Goal: Task Accomplishment & Management: Manage account settings

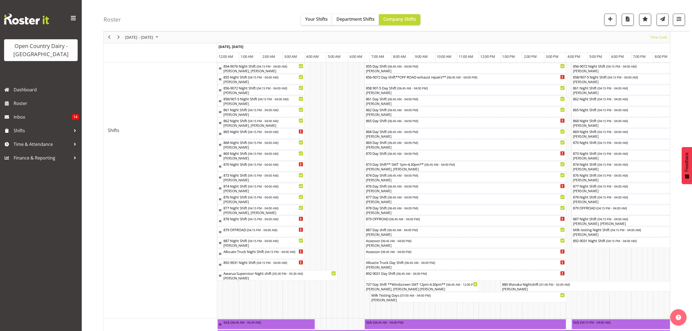
scroll to position [0, 2966]
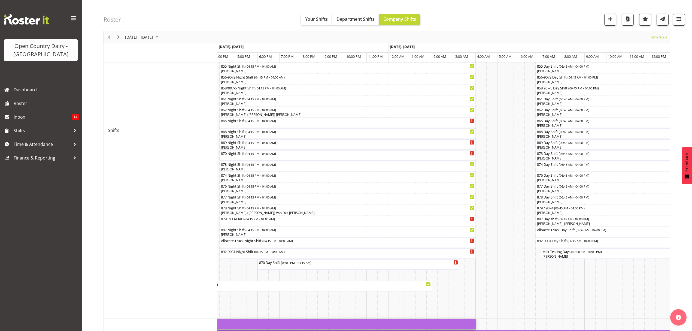
drag, startPoint x: 346, startPoint y: 322, endPoint x: 449, endPoint y: 321, distance: 102.7
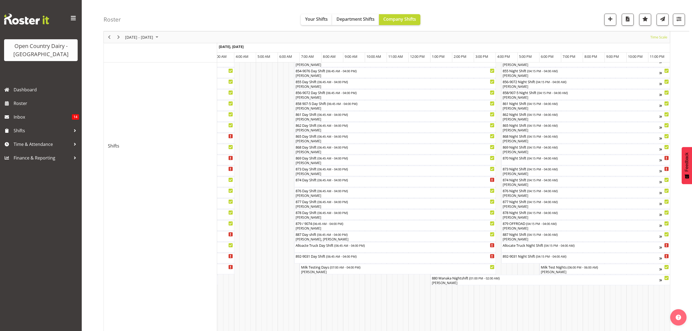
scroll to position [181, 0]
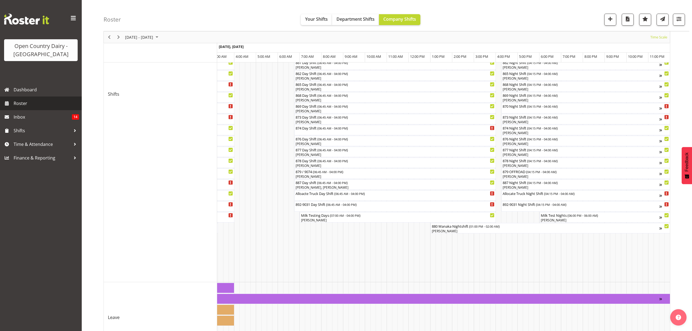
click at [19, 100] on span "Roster" at bounding box center [46, 103] width 65 height 8
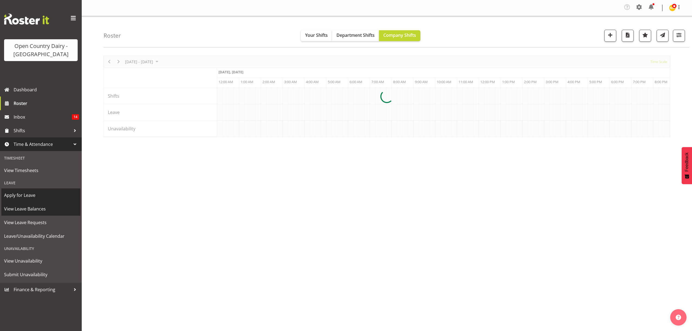
scroll to position [0, 2091]
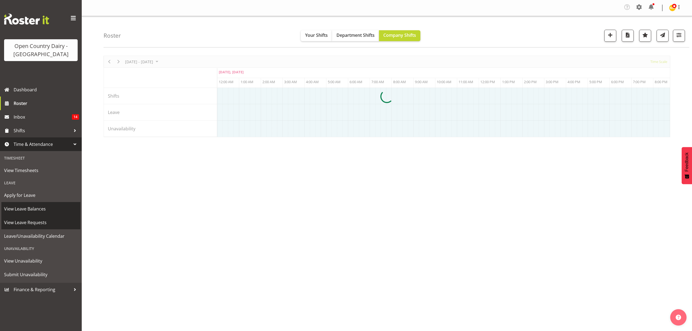
click at [17, 220] on span "View Leave Requests" at bounding box center [41, 222] width 74 height 8
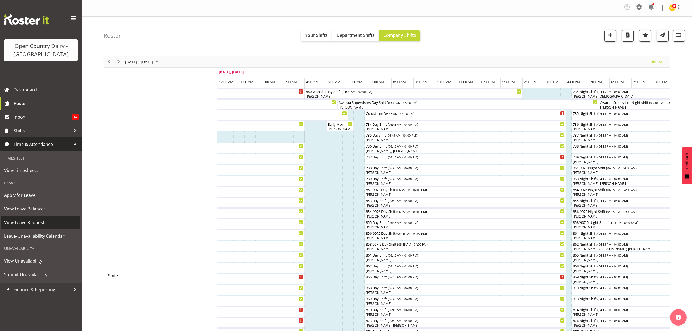
click at [12, 223] on span "View Leave Requests" at bounding box center [41, 222] width 74 height 8
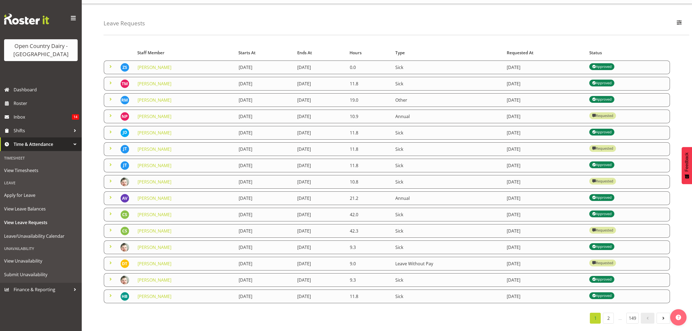
scroll to position [21, 0]
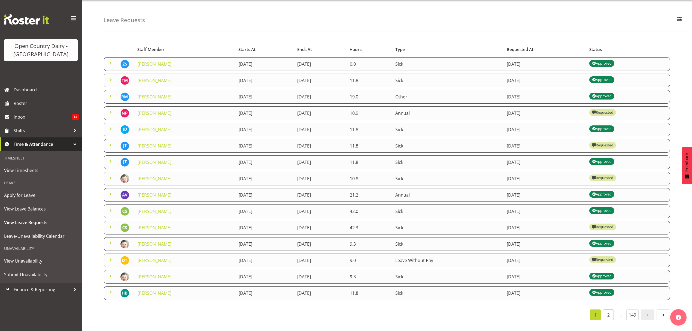
click at [607, 309] on link "2" at bounding box center [608, 314] width 11 height 11
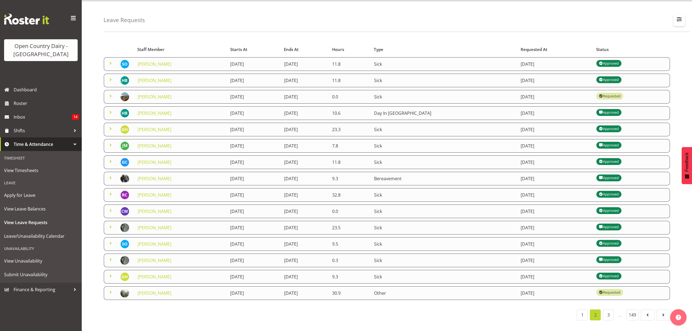
click at [681, 16] on span "button" at bounding box center [678, 19] width 7 height 7
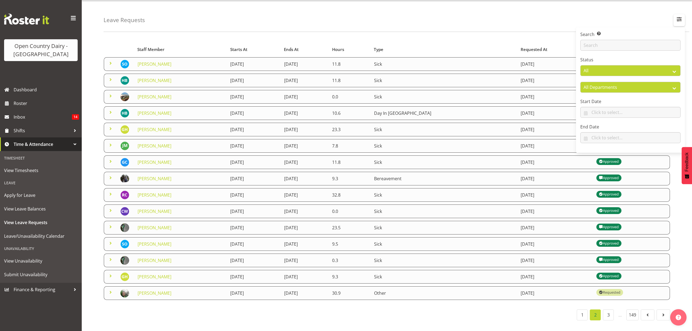
click at [678, 16] on span "button" at bounding box center [678, 19] width 7 height 7
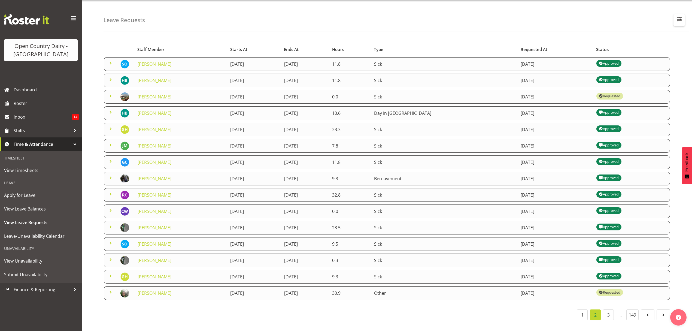
click at [678, 14] on button "button" at bounding box center [678, 20] width 11 height 12
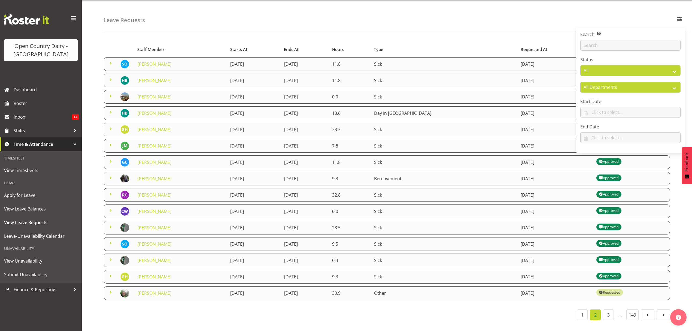
click at [229, 20] on div "Leave Requests Search Search for a particular employee Status All Approved Requ…" at bounding box center [395, 16] width 585 height 31
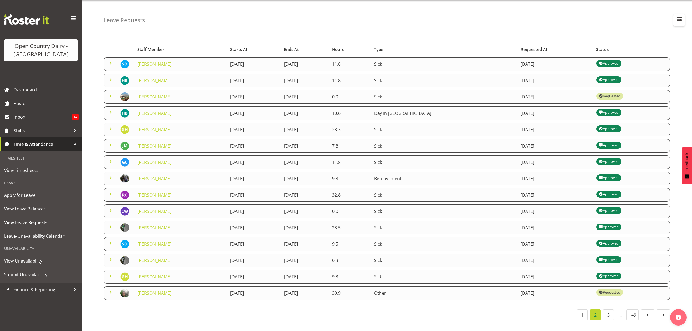
click at [680, 16] on span "button" at bounding box center [678, 19] width 7 height 7
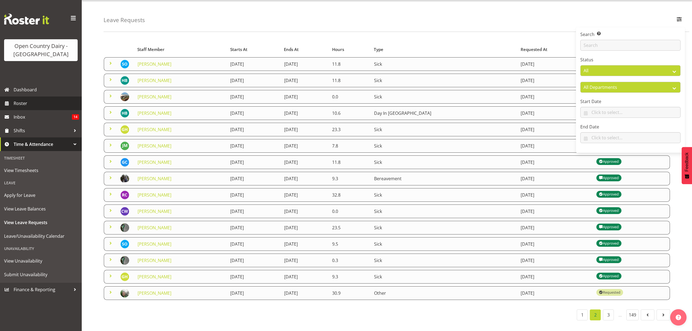
click at [21, 104] on span "Roster" at bounding box center [46, 103] width 65 height 8
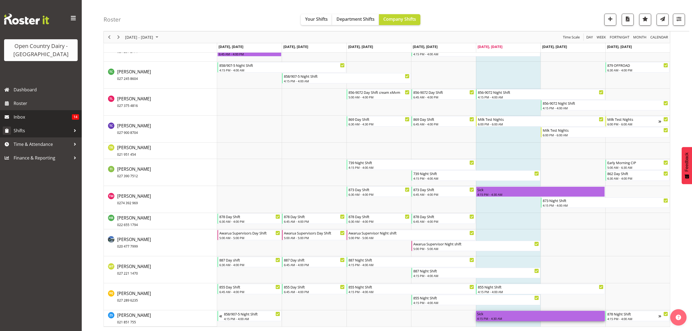
scroll to position [3271, 0]
click at [26, 144] on span "Time & Attendance" at bounding box center [42, 144] width 57 height 8
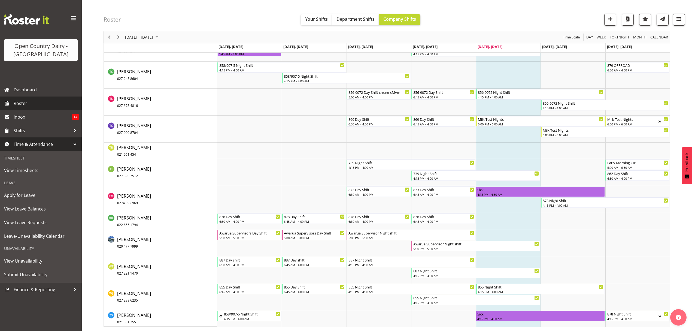
click at [22, 100] on span "Roster" at bounding box center [46, 103] width 65 height 8
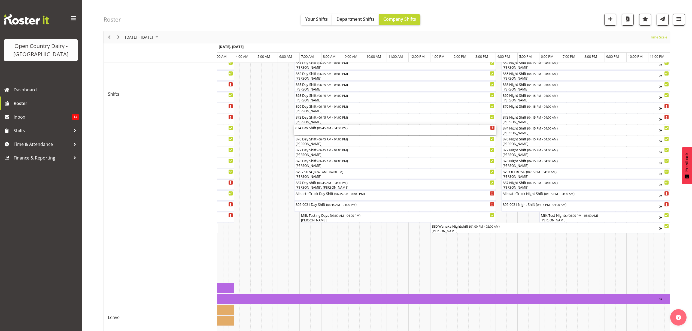
click at [299, 131] on div "874 Day Shift ( 06:45 AM - 04:00 PM )" at bounding box center [394, 130] width 199 height 10
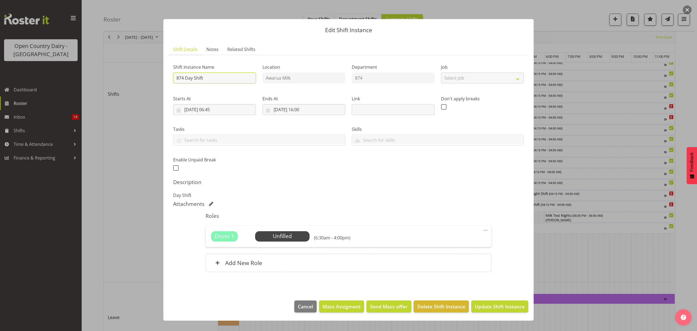
click at [184, 78] on input "874 Day Shift" at bounding box center [214, 77] width 83 height 11
click at [206, 76] on input "870 Day Shift" at bounding box center [214, 77] width 83 height 11
type input "870 Truck only 1 run"
click at [212, 107] on input "07/09/2025, 06:45" at bounding box center [214, 109] width 83 height 11
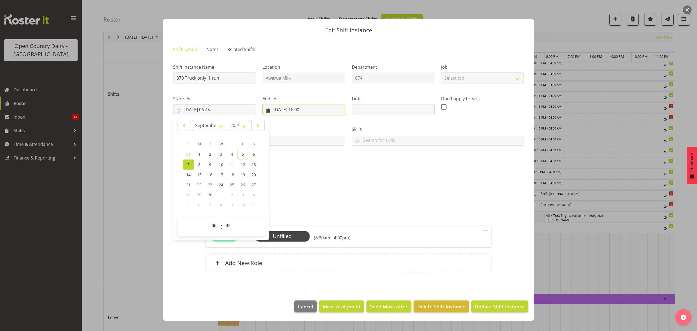
click at [290, 111] on input "07/09/2025, 16:00" at bounding box center [303, 109] width 83 height 11
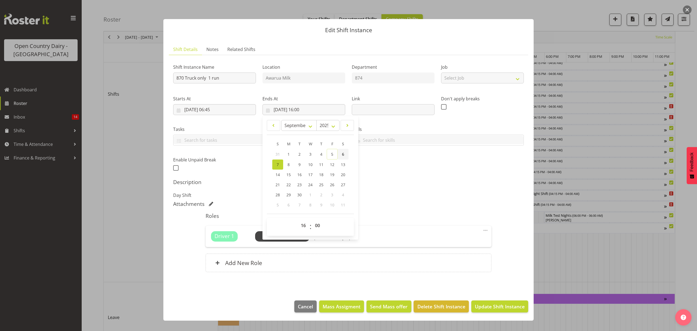
click at [343, 155] on span "6" at bounding box center [343, 153] width 2 height 5
type input "06/09/2025, 16:00"
click at [303, 225] on select "00 01 02 03 04 05 06 07 08 09 10 11 12 13 14 15 16 17 18 19 20 21 22 23" at bounding box center [304, 225] width 12 height 11
select select "10"
click at [298, 220] on select "00 01 02 03 04 05 06 07 08 09 10 11 12 13 14 15 16 17 18 19 20 21 22 23" at bounding box center [304, 225] width 12 height 11
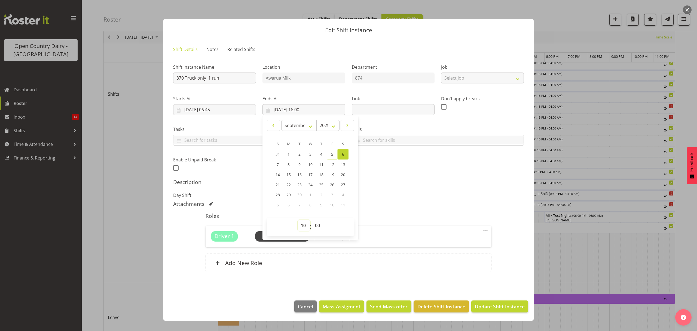
type input "06/09/2025, 10:00"
click at [421, 186] on div "Description Day Shift" at bounding box center [348, 189] width 351 height 20
click at [280, 237] on span "Select Employee" at bounding box center [282, 236] width 41 height 8
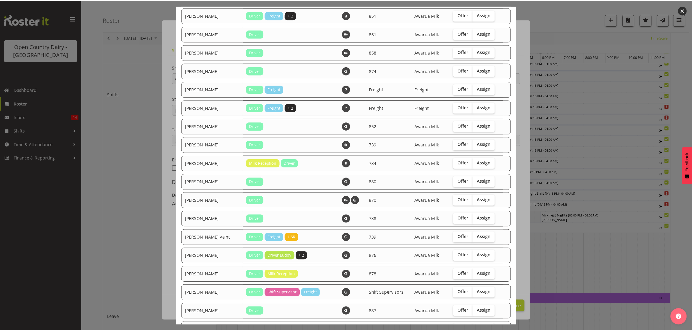
scroll to position [662, 0]
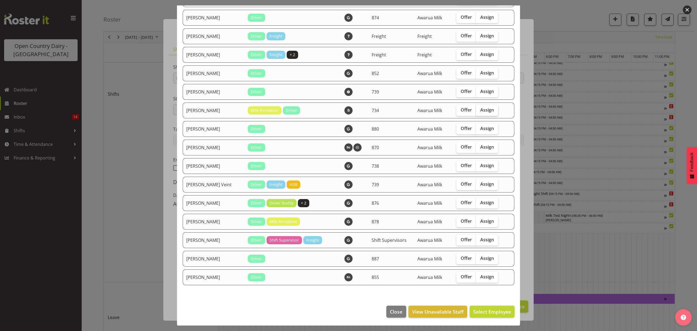
click at [482, 111] on span "Assign" at bounding box center [487, 109] width 14 height 5
click at [479, 111] on input "Assign" at bounding box center [478, 110] width 4 height 4
checkbox input "true"
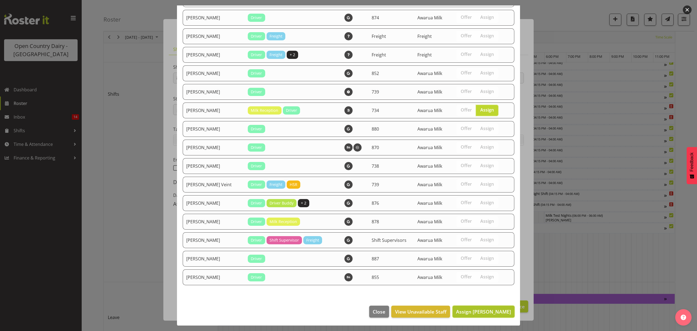
click at [469, 312] on span "Assign Ryan Thompson" at bounding box center [483, 311] width 55 height 7
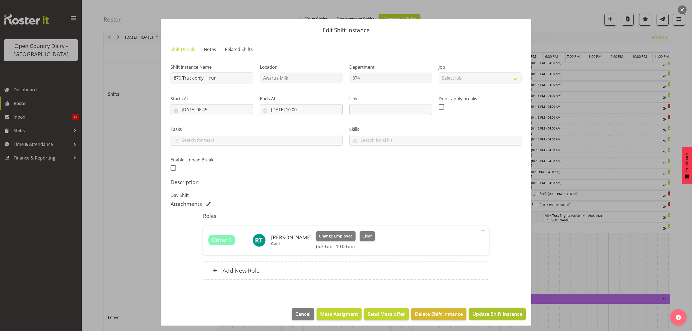
click at [488, 316] on span "Update Shift Instance" at bounding box center [497, 313] width 50 height 7
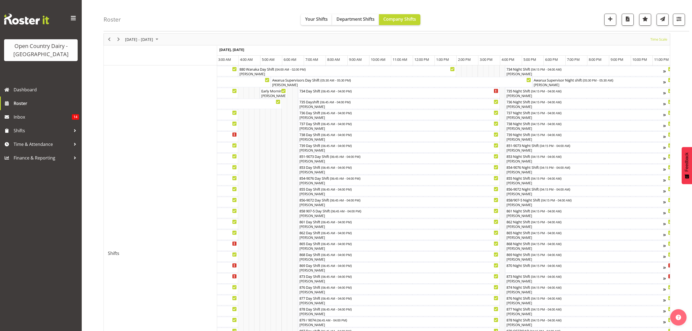
scroll to position [0, 0]
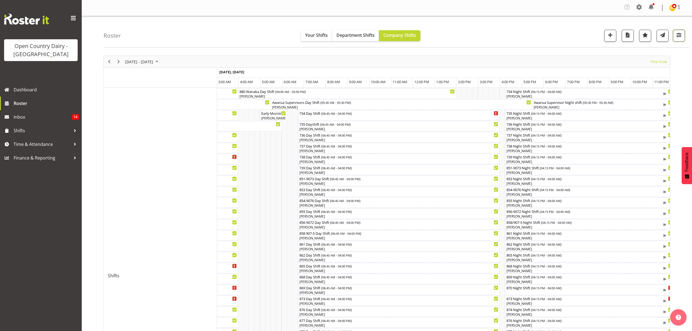
click at [677, 35] on span "button" at bounding box center [678, 34] width 7 height 7
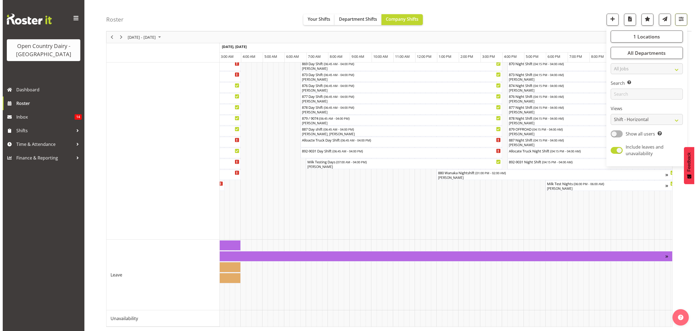
scroll to position [230, 0]
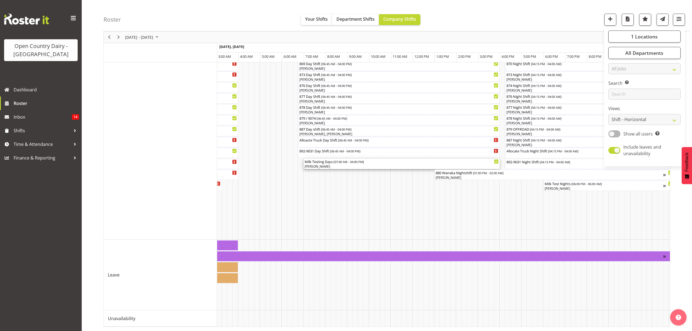
click at [315, 158] on div "Milk Testing Days ( 07:00 AM - 04:00 PM )" at bounding box center [401, 160] width 194 height 5
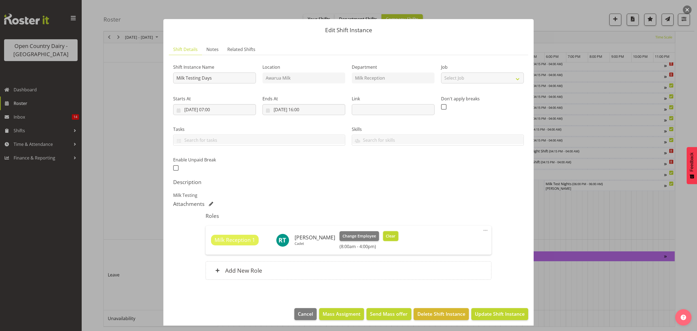
click at [389, 235] on span "Clear" at bounding box center [391, 236] width 10 height 6
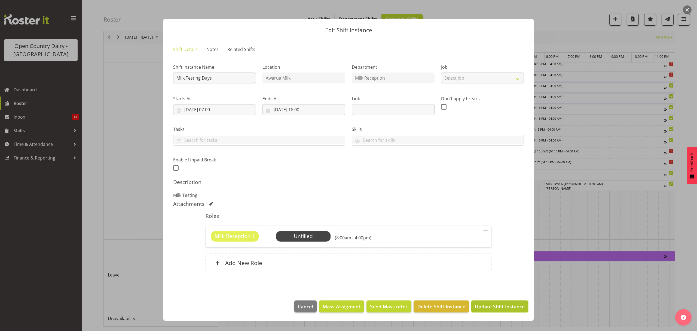
click at [494, 308] on span "Update Shift Instance" at bounding box center [500, 306] width 50 height 7
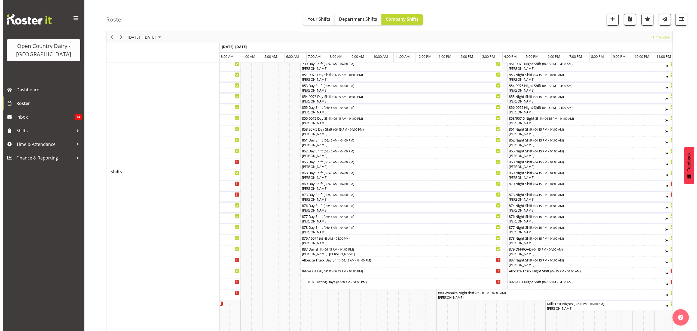
scroll to position [109, 0]
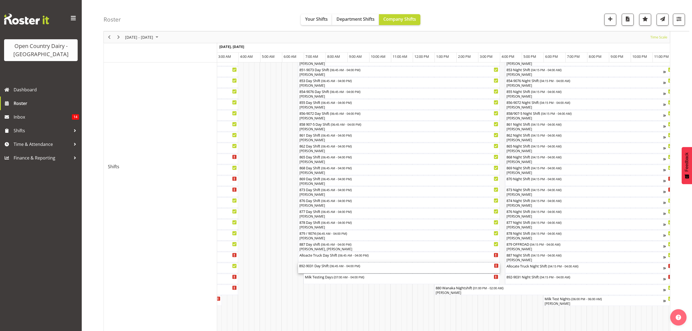
click at [306, 268] on div "892-9031 Day Shift ( 06:45 AM - 04:00 PM )" at bounding box center [398, 267] width 199 height 10
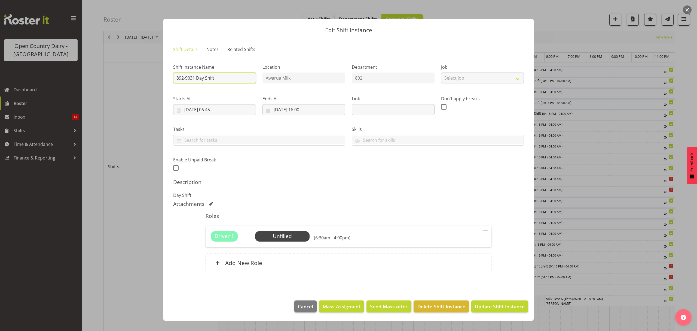
click at [230, 77] on input "892-9031 Day Shift" at bounding box center [214, 77] width 83 height 11
type input "8"
type input "870 TRUCK ONLY ( 1 RUN )"
click at [292, 110] on input "07/09/2025, 16:00" at bounding box center [303, 109] width 83 height 11
click at [303, 225] on select "00 01 02 03 04 05 06 07 08 09 10 11 12 13 14 15 16 17 18 19 20 21 22 23" at bounding box center [304, 225] width 12 height 11
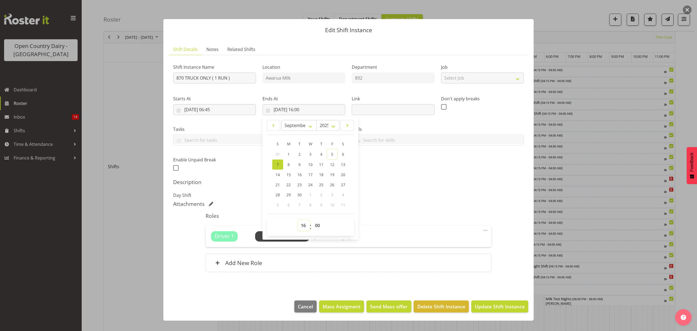
select select "10"
click at [298, 220] on select "00 01 02 03 04 05 06 07 08 09 10 11 12 13 14 15 16 17 18 19 20 21 22 23" at bounding box center [304, 225] width 12 height 11
type input "07/09/2025, 10:00"
click at [319, 229] on select "00 01 02 03 04 05 06 07 08 09 10 11 12 13 14 15 16 17 18 19 20 21 22 23 24 25 2…" at bounding box center [318, 225] width 12 height 11
select select "30"
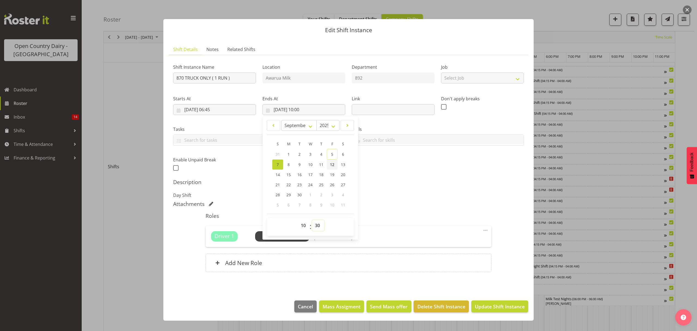
click at [312, 220] on select "00 01 02 03 04 05 06 07 08 09 10 11 12 13 14 15 16 17 18 19 20 21 22 23 24 25 2…" at bounding box center [318, 225] width 12 height 11
type input "07/09/2025, 10:30"
click at [503, 307] on span "Update Shift Instance" at bounding box center [500, 306] width 50 height 7
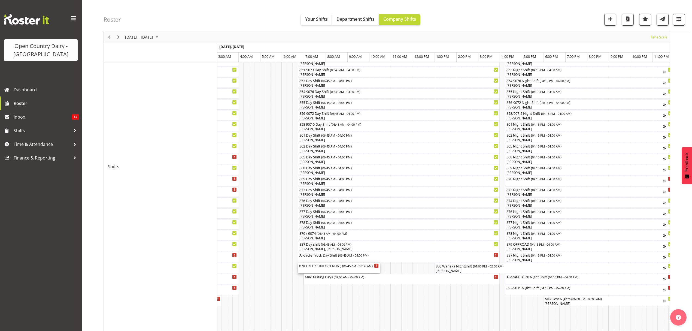
click at [309, 270] on div "870 TRUCK ONLY ( 1 RUN ) ( 06:45 AM - 10:30 AM )" at bounding box center [339, 267] width 80 height 10
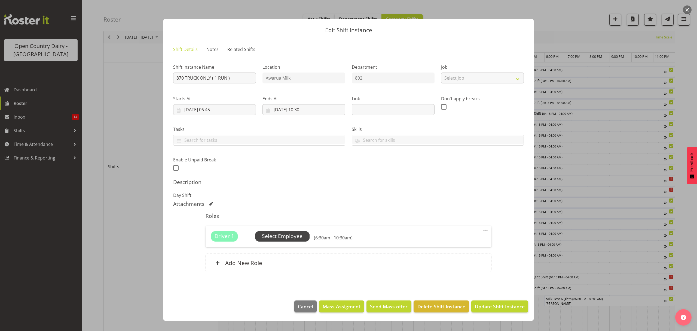
click at [285, 235] on span "Select Employee" at bounding box center [282, 236] width 41 height 8
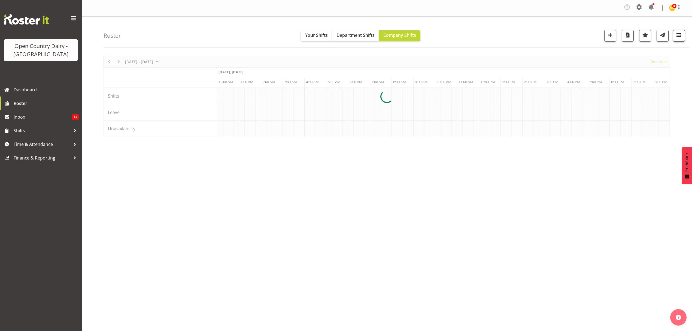
scroll to position [0, 2091]
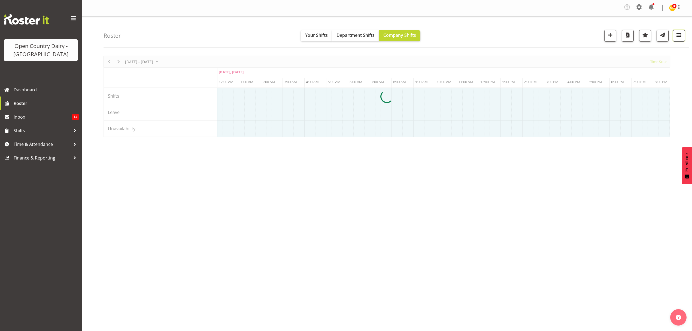
click at [679, 35] on span "button" at bounding box center [678, 34] width 7 height 7
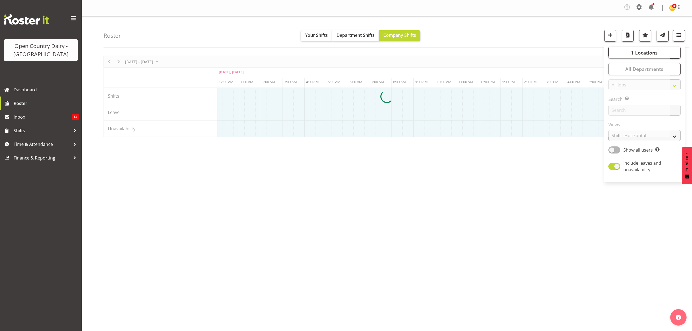
click at [634, 135] on div at bounding box center [386, 96] width 566 height 81
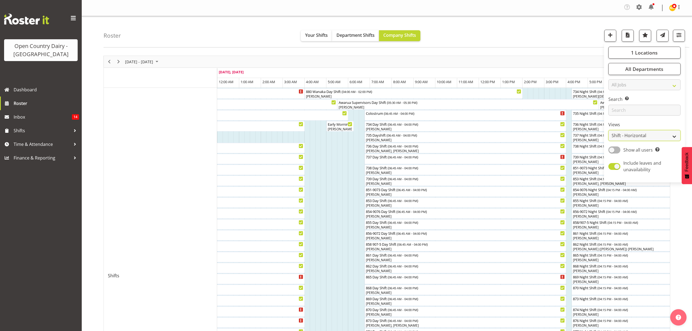
click at [675, 135] on select "Staff Role Shift - Horizontal Shift - Vertical Staff - Location" at bounding box center [644, 135] width 72 height 11
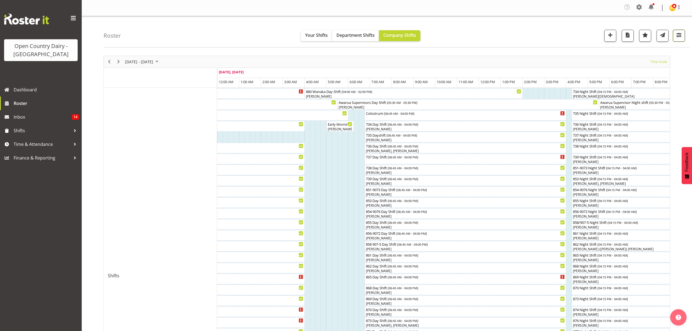
click at [676, 36] on span "button" at bounding box center [678, 34] width 7 height 7
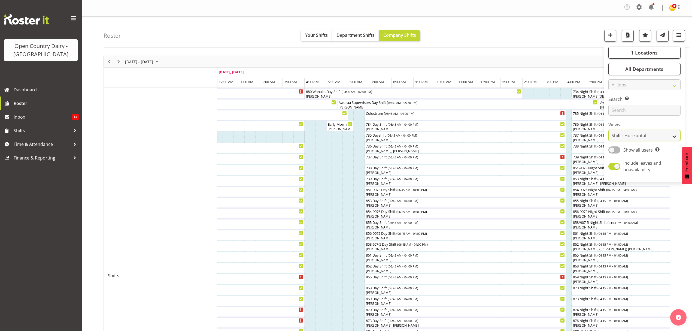
click at [673, 136] on select "Staff Role Shift - Horizontal Shift - Vertical Staff - Location" at bounding box center [644, 135] width 72 height 11
select select "staff"
click at [608, 130] on select "Staff Role Shift - Horizontal Shift - Vertical Staff - Location" at bounding box center [644, 135] width 72 height 11
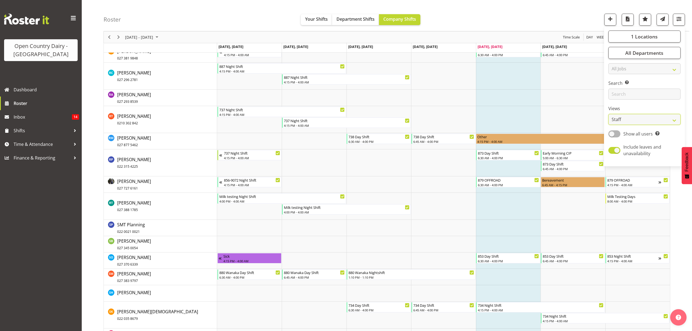
scroll to position [2764, 0]
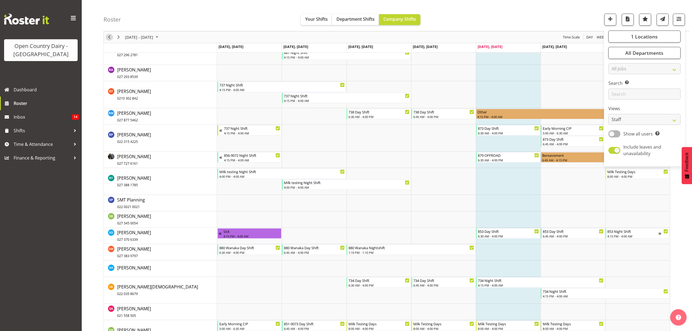
click at [109, 34] on span "Previous" at bounding box center [109, 37] width 7 height 7
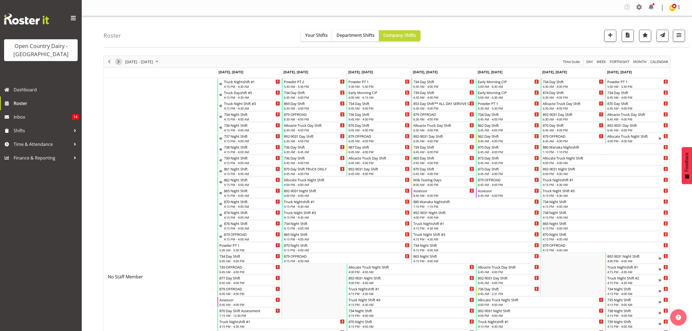
click at [119, 60] on span "Next" at bounding box center [118, 61] width 7 height 7
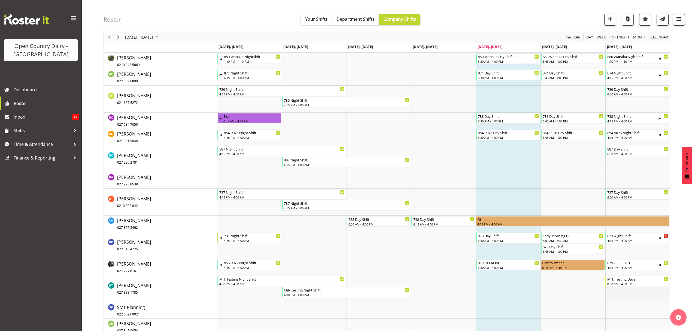
scroll to position [2650, 0]
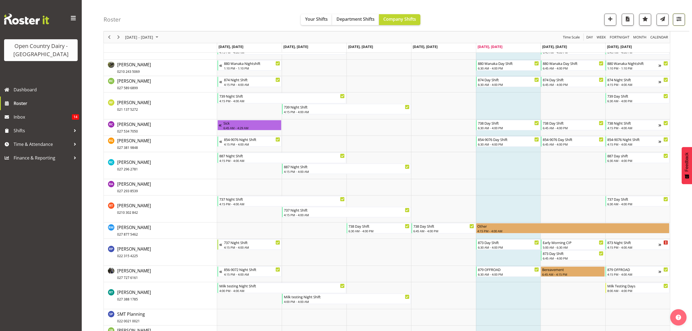
click at [680, 17] on span "button" at bounding box center [678, 18] width 7 height 7
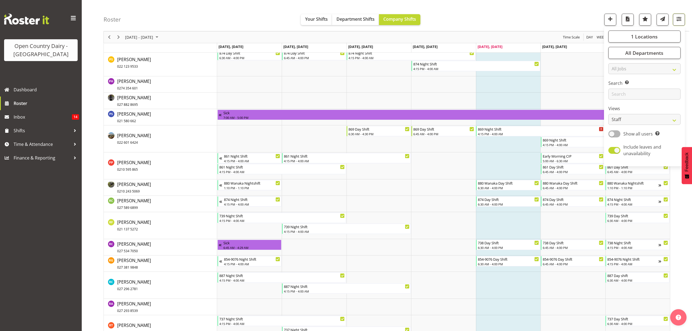
scroll to position [2505, 0]
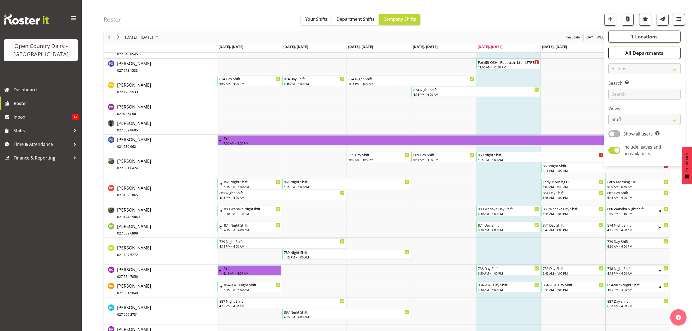
click at [638, 50] on span "All Departments" at bounding box center [644, 53] width 38 height 7
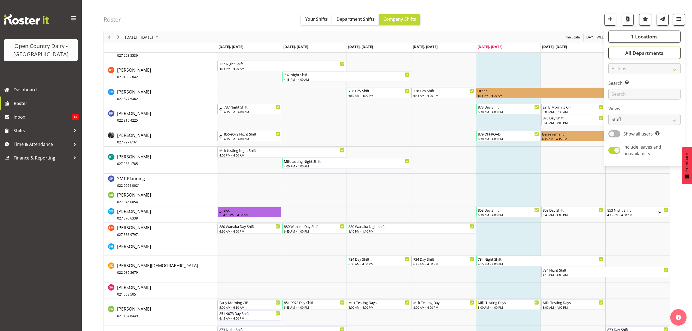
scroll to position [2773, 0]
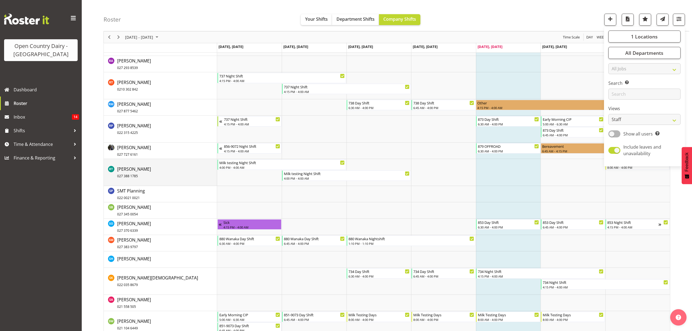
click at [172, 170] on div "Ryan Thompson 027 388 1785" at bounding box center [162, 172] width 109 height 13
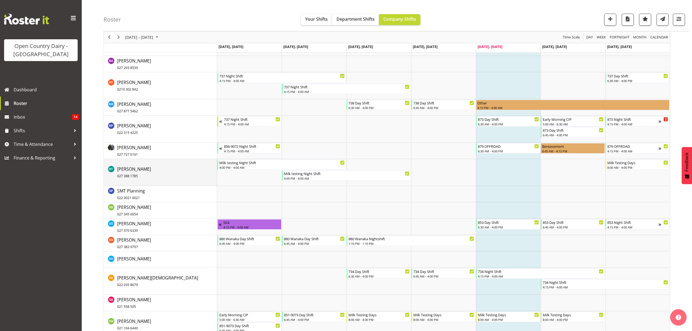
click at [175, 169] on div "Ryan Thompson 027 388 1785" at bounding box center [162, 172] width 109 height 13
click at [174, 169] on div "Ryan Thompson 027 388 1785" at bounding box center [162, 172] width 109 height 13
click at [139, 168] on span "Ryan Thompson 027 388 1785" at bounding box center [134, 172] width 34 height 13
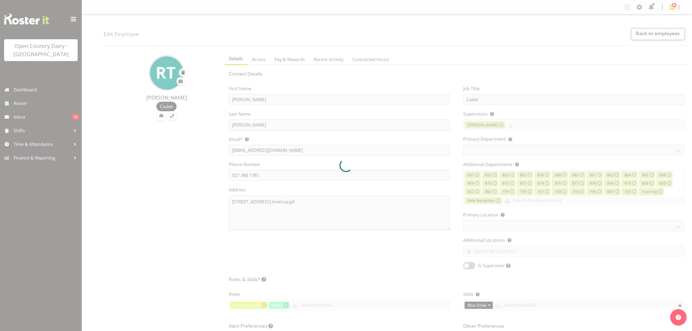
select select "TimelineWeek"
select select
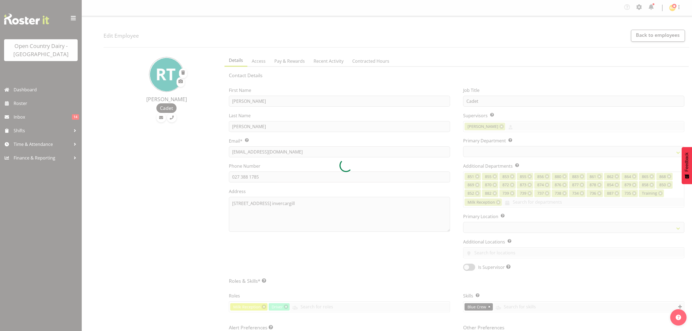
select select
select select "905"
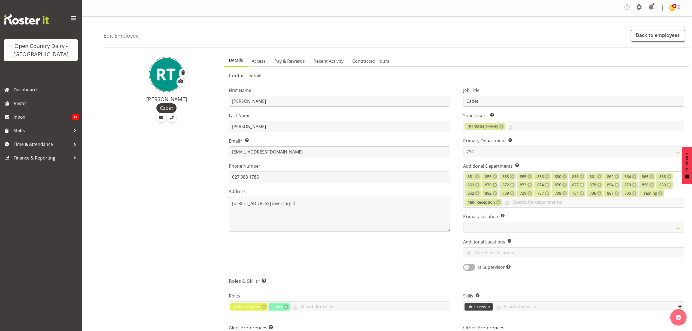
click at [495, 186] on link at bounding box center [494, 184] width 4 height 4
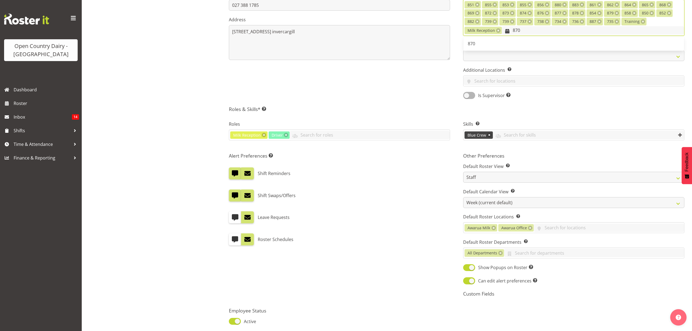
scroll to position [218, 0]
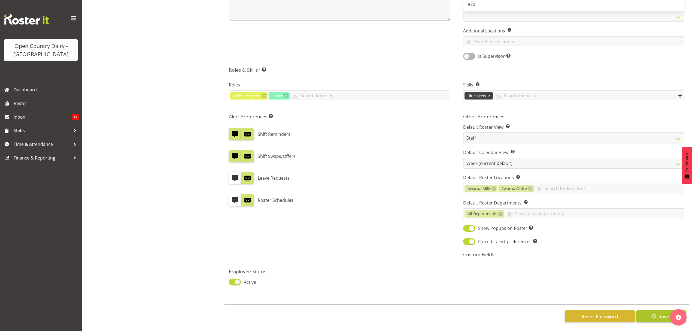
type input "870"
click at [663, 310] on button "Save" at bounding box center [661, 316] width 50 height 12
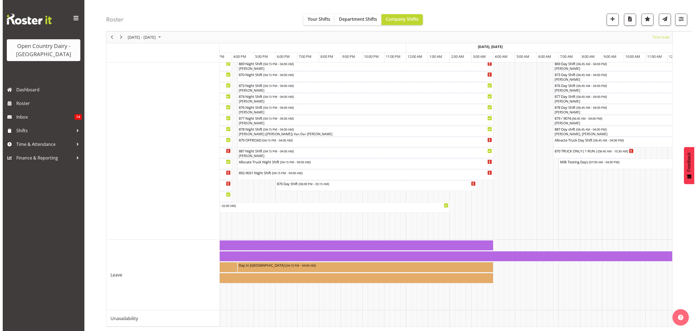
scroll to position [0, 3207]
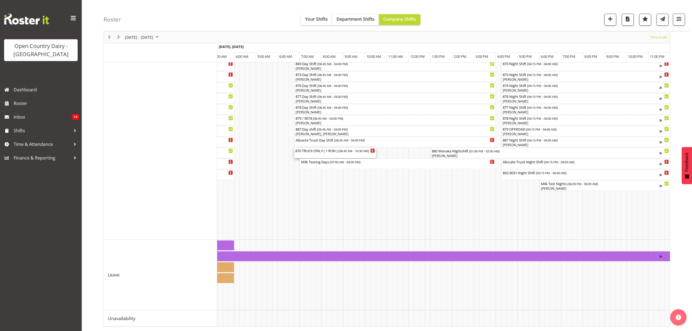
click at [316, 148] on div "870 TRUCK ONLY ( 1 RUN ) ( 06:45 AM - 10:30 AM )" at bounding box center [335, 153] width 80 height 10
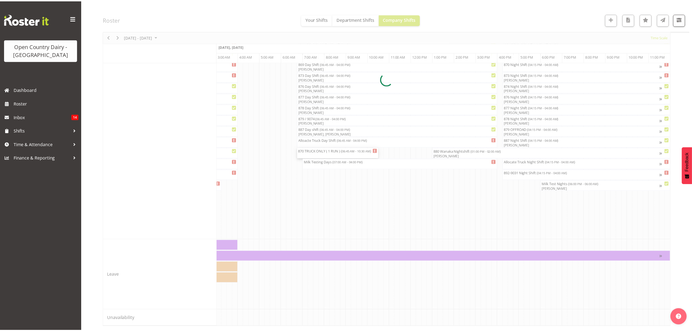
scroll to position [0, 3203]
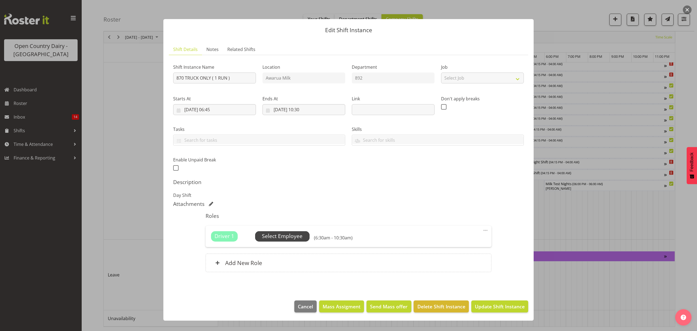
click at [265, 236] on span "Select Employee" at bounding box center [282, 236] width 41 height 8
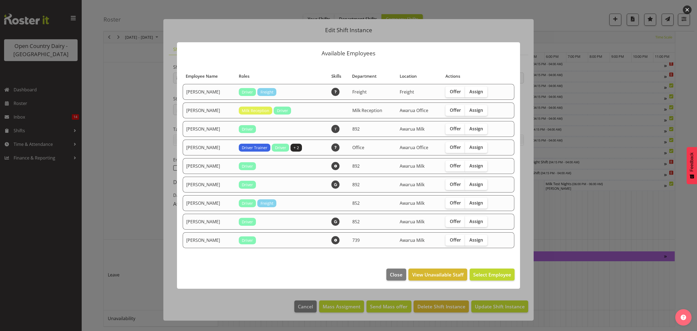
click at [512, 7] on div at bounding box center [348, 165] width 697 height 331
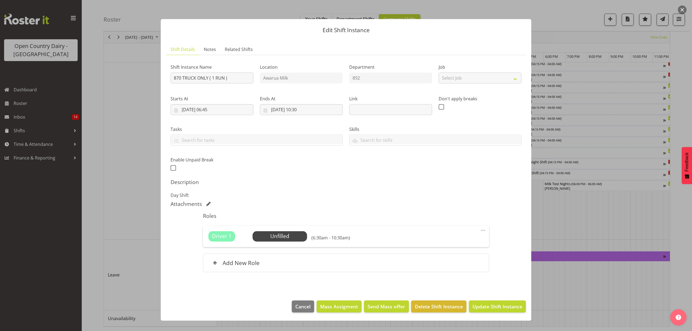
click at [530, 9] on div "Edit Shift Instance Shift Details Notes Related Shifts Shift Instance Name 870 …" at bounding box center [345, 165] width 381 height 320
click at [548, 19] on div at bounding box center [346, 165] width 692 height 331
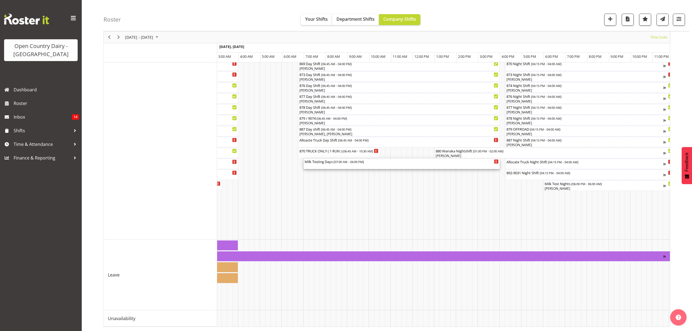
click at [331, 159] on div "Milk Testing Days ( 07:00 AM - 04:00 PM )" at bounding box center [401, 163] width 194 height 10
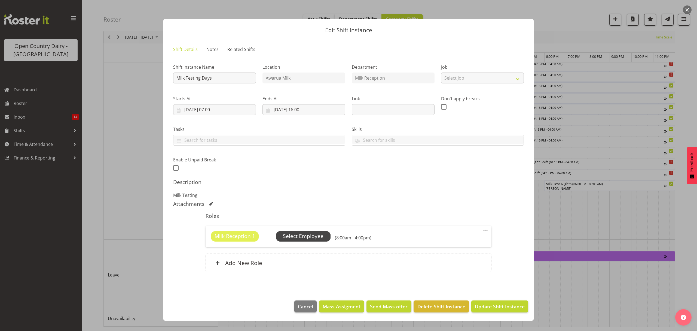
click at [290, 236] on span "Select Employee" at bounding box center [303, 236] width 41 height 8
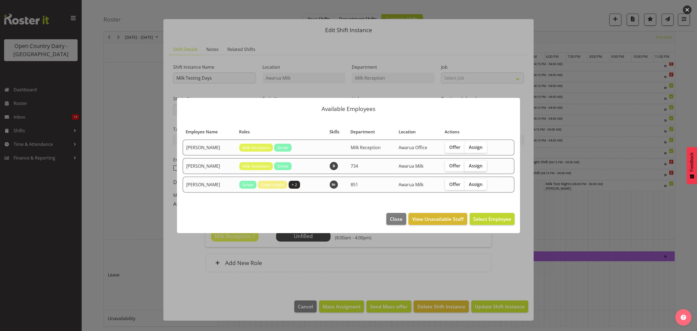
click at [471, 166] on span "Assign" at bounding box center [476, 165] width 14 height 5
click at [468, 166] on input "Assign" at bounding box center [467, 166] width 4 height 4
checkbox input "true"
click at [487, 219] on span "Assign Ryan Thompson" at bounding box center [483, 218] width 55 height 7
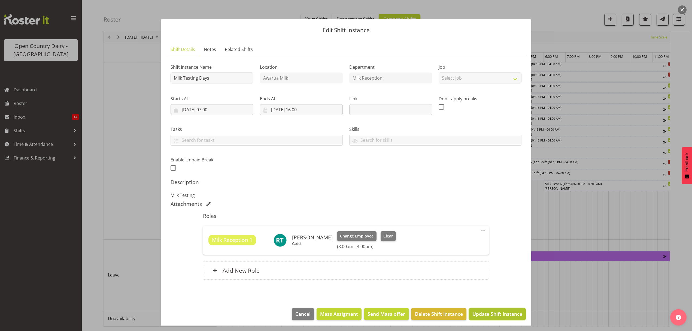
click at [476, 315] on span "Update Shift Instance" at bounding box center [497, 313] width 50 height 7
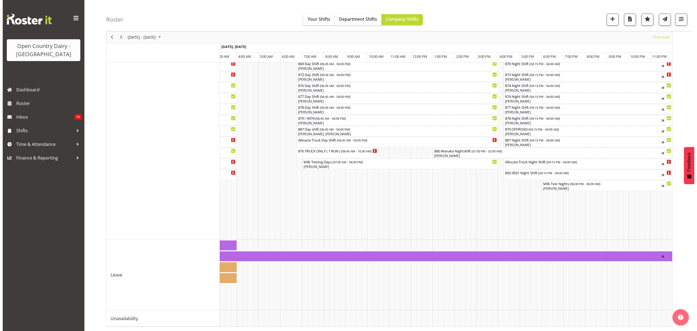
scroll to position [84, 0]
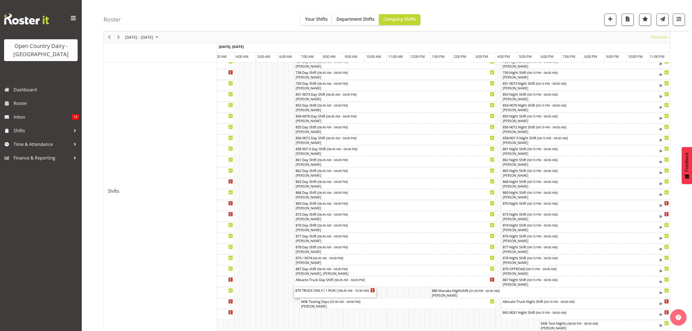
click at [316, 293] on div "870 TRUCK ONLY ( 1 RUN ) ( 06:45 AM - 10:30 AM )" at bounding box center [335, 292] width 80 height 10
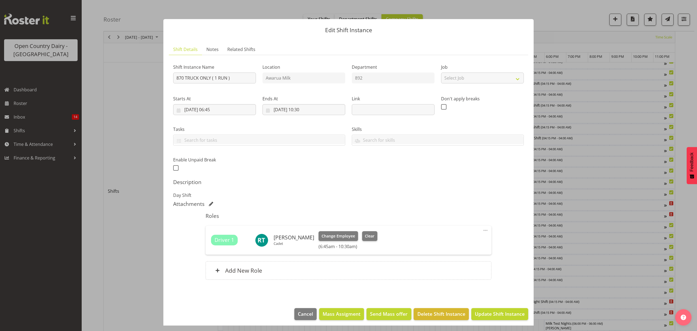
scroll to position [0, 3203]
click at [495, 314] on span "Update Shift Instance" at bounding box center [500, 313] width 50 height 7
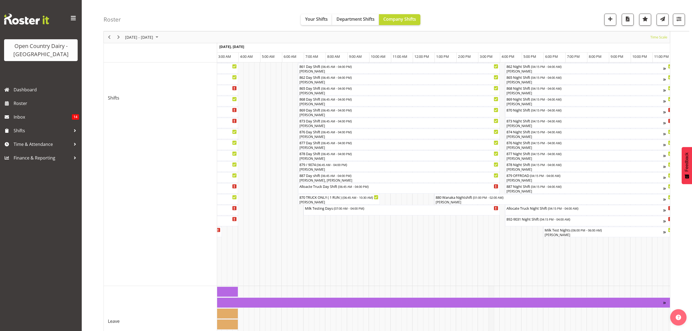
scroll to position [230, 0]
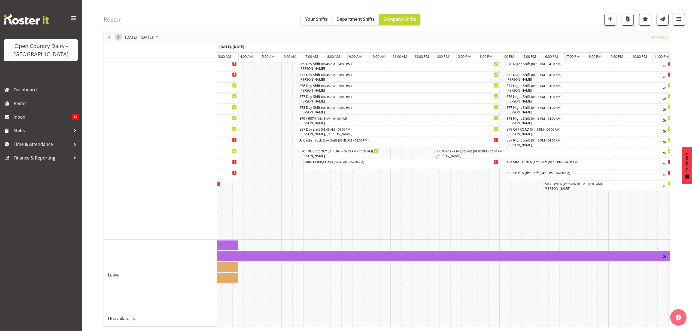
click at [119, 35] on span "Next" at bounding box center [118, 37] width 7 height 7
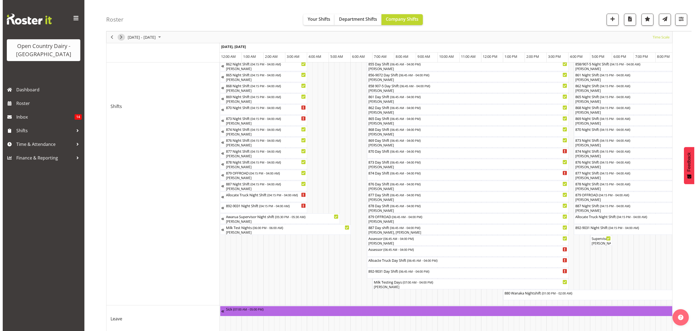
scroll to position [208, 0]
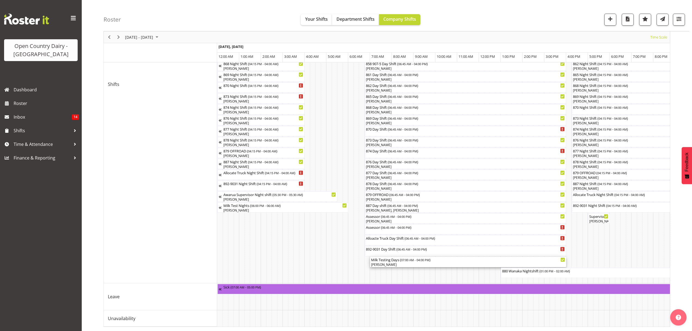
click at [387, 256] on div "Milk Testing Days ( 07:00 AM - 04:00 PM )" at bounding box center [468, 258] width 194 height 5
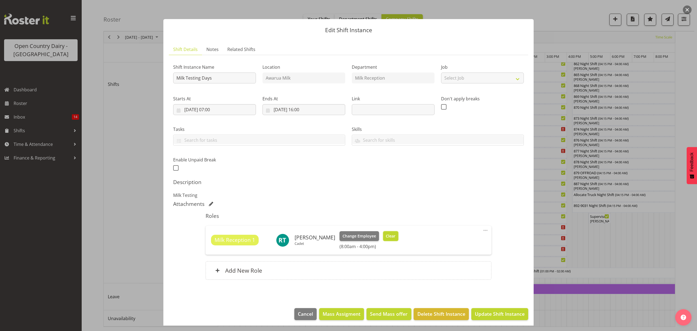
click at [392, 233] on span "Clear" at bounding box center [391, 236] width 10 height 6
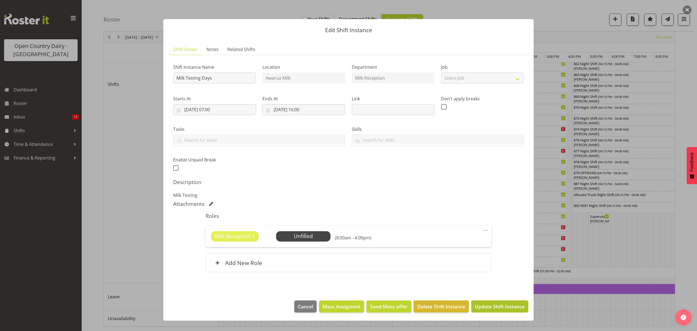
click at [492, 303] on button "Update Shift Instance" at bounding box center [499, 306] width 57 height 12
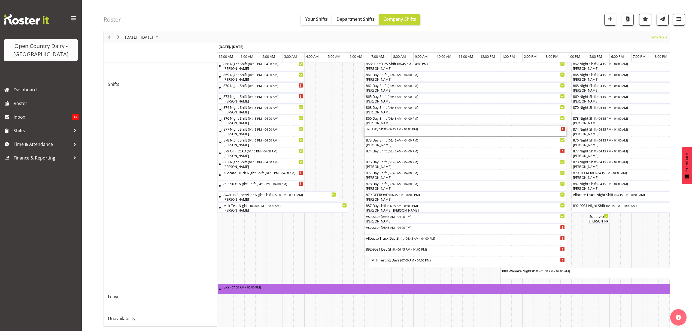
click at [373, 126] on div "870 Day Shift ( 06:45 AM - 04:00 PM )" at bounding box center [464, 131] width 199 height 10
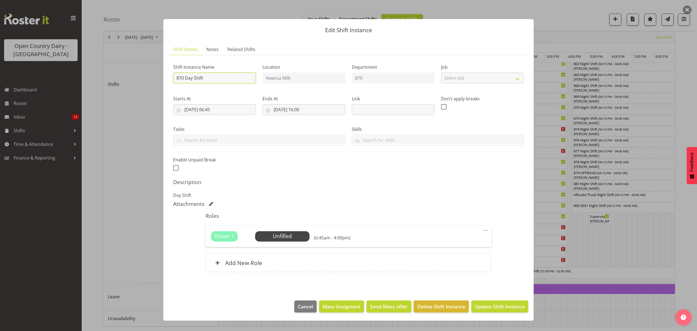
click at [204, 78] on input "870 Day Shift" at bounding box center [214, 77] width 83 height 11
type input "870 TRUCK ONLY (1 run)"
click at [296, 108] on input "[DATE] 16:00" at bounding box center [303, 109] width 83 height 11
click at [302, 226] on select "00 01 02 03 04 05 06 07 08 09 10 11 12 13 14 15 16 17 18 19 20 21 22 23" at bounding box center [304, 225] width 12 height 11
select select "10"
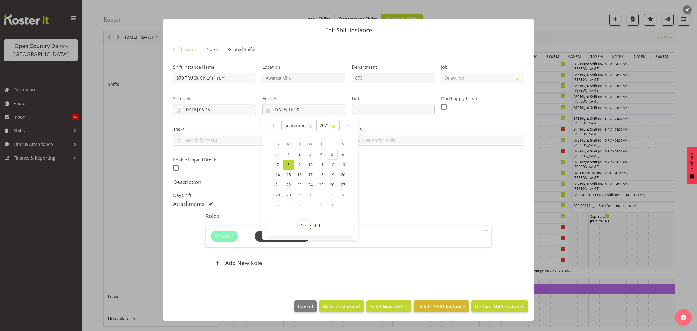
click at [298, 220] on select "00 01 02 03 04 05 06 07 08 09 10 11 12 13 14 15 16 17 18 19 20 21 22 23" at bounding box center [304, 225] width 12 height 11
type input "08/09/2025, 10:00"
click at [318, 222] on select "00 01 02 03 04 05 06 07 08 09 10 11 12 13 14 15 16 17 18 19 20 21 22 23 24 25 2…" at bounding box center [318, 225] width 12 height 11
select select "30"
click at [312, 220] on select "00 01 02 03 04 05 06 07 08 09 10 11 12 13 14 15 16 17 18 19 20 21 22 23 24 25 2…" at bounding box center [318, 225] width 12 height 11
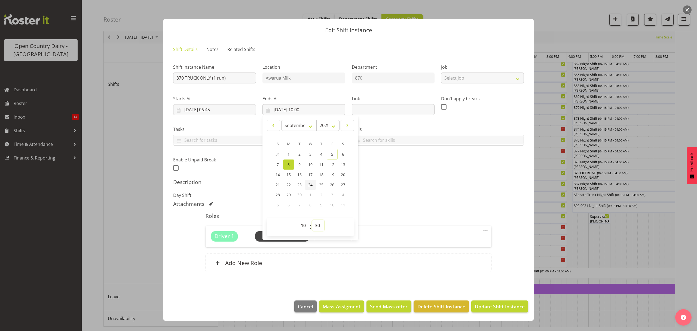
type input "08/09/2025, 10:30"
drag, startPoint x: 461, startPoint y: 205, endPoint x: 441, endPoint y: 207, distance: 19.5
click at [460, 205] on div "Attachments" at bounding box center [348, 203] width 351 height 7
click at [278, 236] on span "Select Employee" at bounding box center [282, 236] width 41 height 8
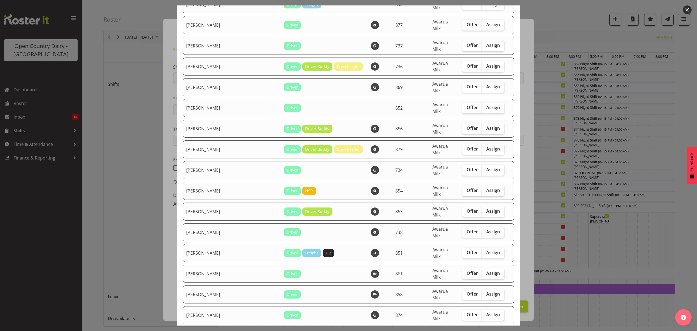
scroll to position [799, 0]
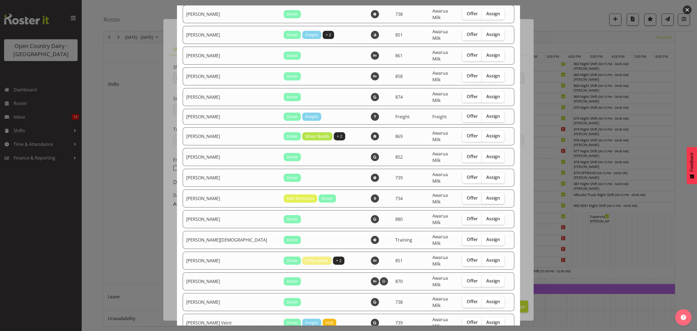
click at [486, 195] on span "Assign" at bounding box center [493, 197] width 14 height 5
click at [482, 196] on input "Assign" at bounding box center [484, 198] width 4 height 4
checkbox input "true"
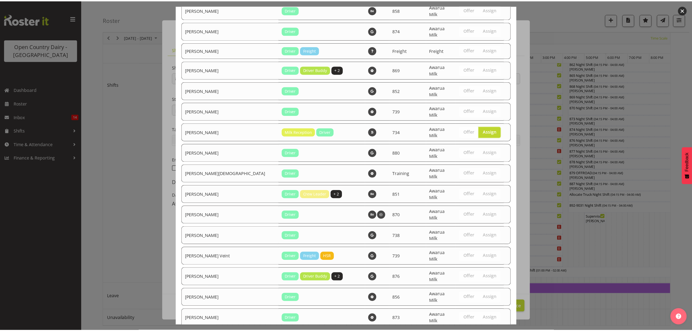
scroll to position [866, 0]
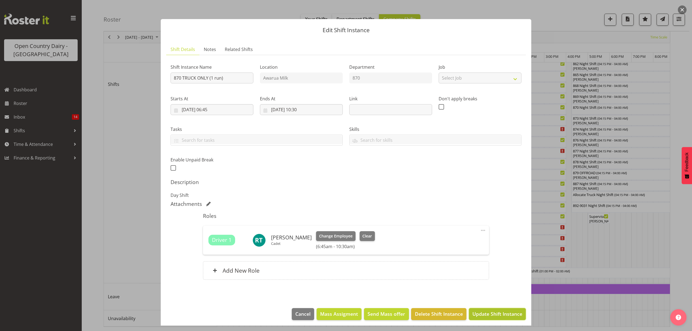
click at [497, 312] on span "Update Shift Instance" at bounding box center [497, 313] width 50 height 7
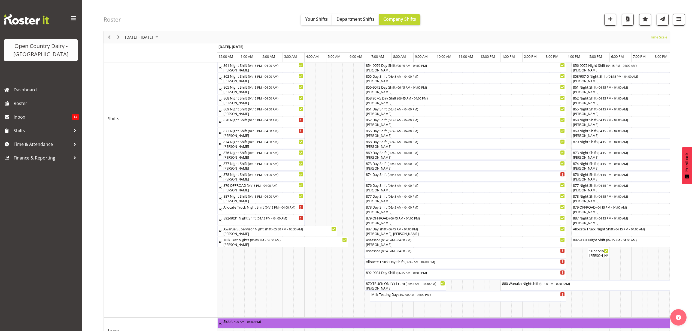
scroll to position [208, 0]
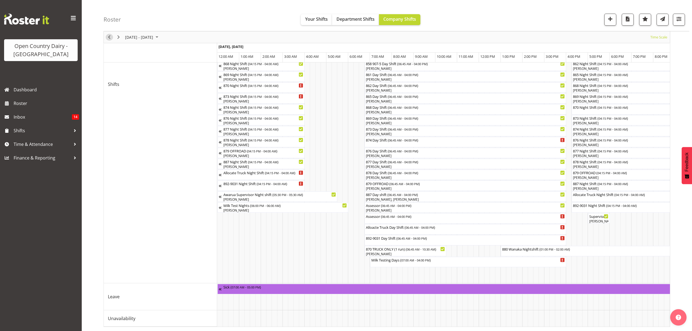
click at [108, 38] on span "Previous" at bounding box center [109, 37] width 7 height 7
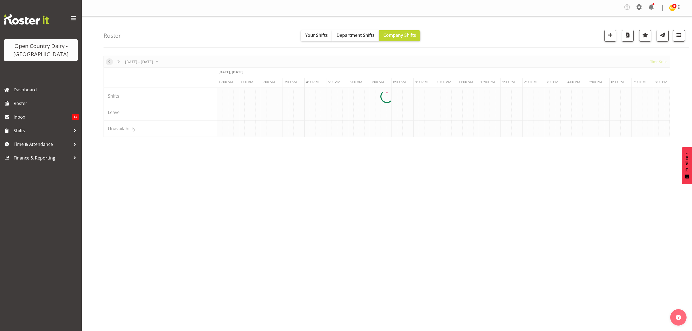
scroll to position [0, 2091]
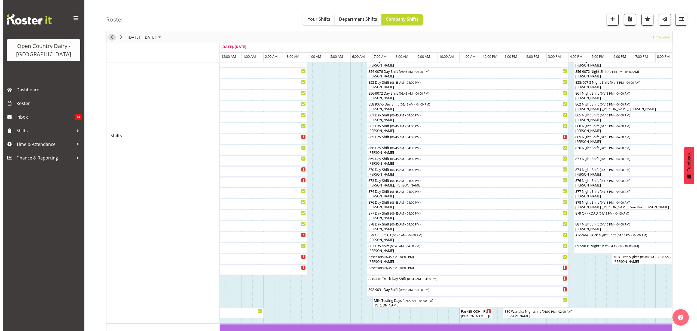
scroll to position [218, 0]
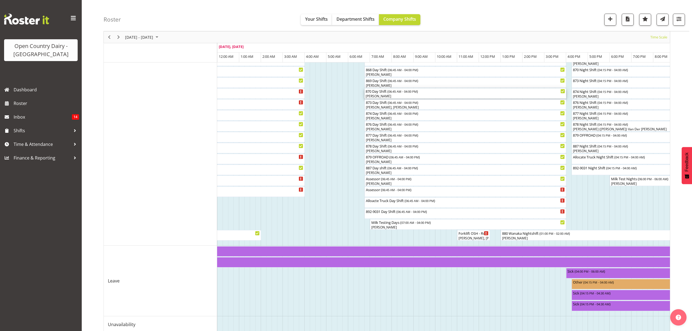
click at [378, 94] on div "[PERSON_NAME]" at bounding box center [464, 96] width 199 height 5
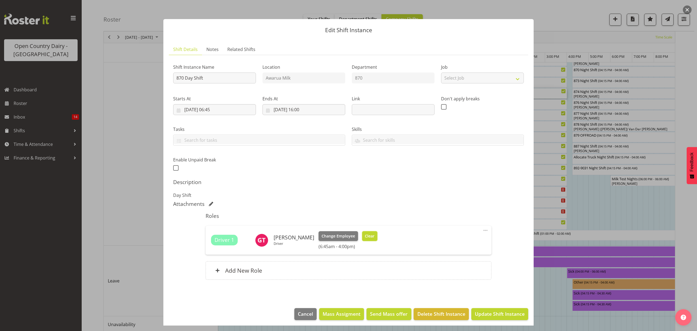
click at [365, 235] on span "Clear" at bounding box center [370, 236] width 10 height 6
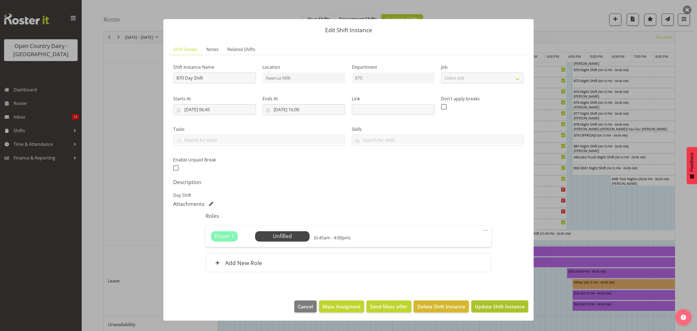
click at [505, 308] on span "Update Shift Instance" at bounding box center [500, 306] width 50 height 7
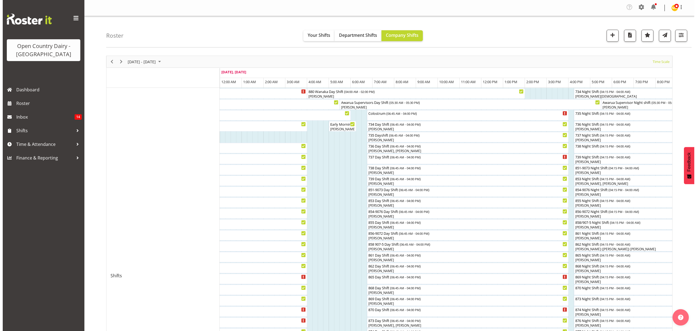
scroll to position [72, 0]
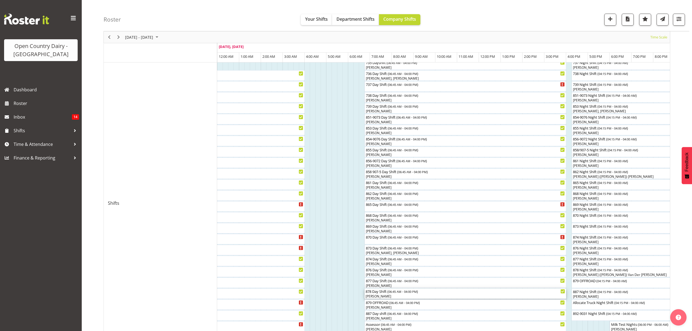
click at [377, 291] on div "878 Day Shift ( 06:45 AM - 04:00 PM )" at bounding box center [464, 290] width 199 height 5
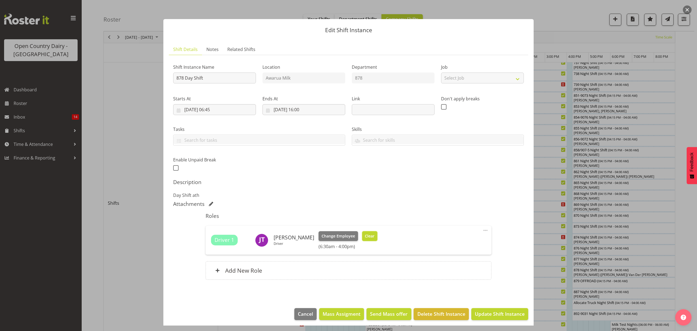
click at [371, 236] on span "Clear" at bounding box center [370, 236] width 10 height 6
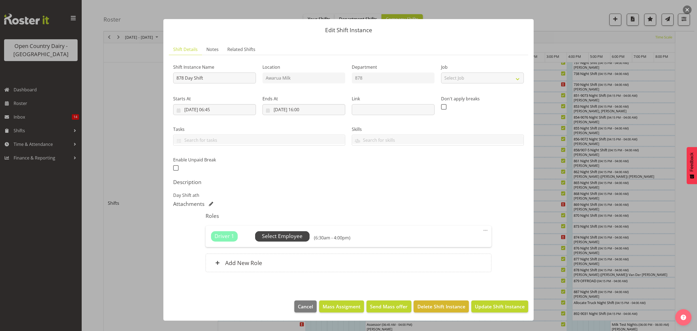
click at [281, 236] on span "Select Employee" at bounding box center [282, 236] width 41 height 8
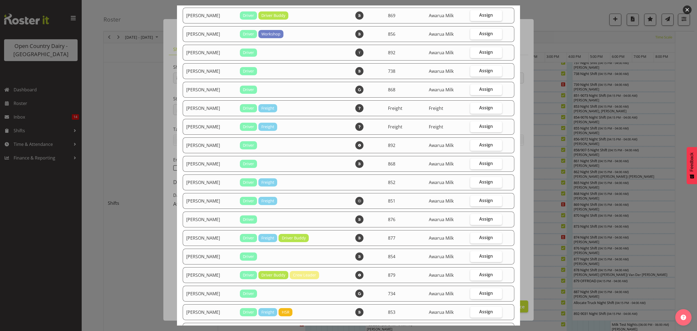
scroll to position [145, 0]
click at [485, 183] on span "Assign" at bounding box center [486, 182] width 14 height 5
click at [474, 183] on input "Assign" at bounding box center [472, 183] width 4 height 4
checkbox input "true"
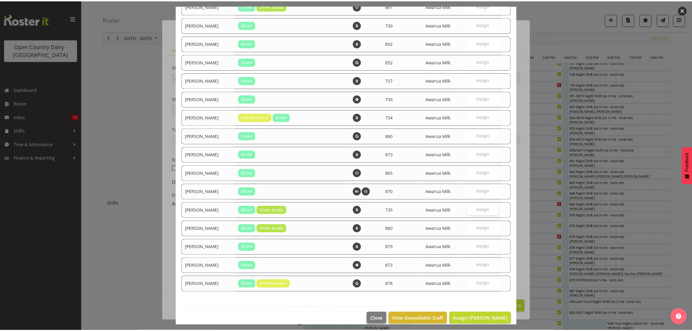
scroll to position [514, 0]
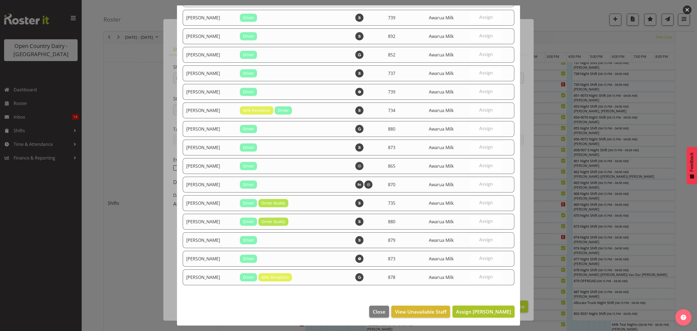
click at [477, 310] on span "Assign Glenn Tither" at bounding box center [483, 311] width 55 height 7
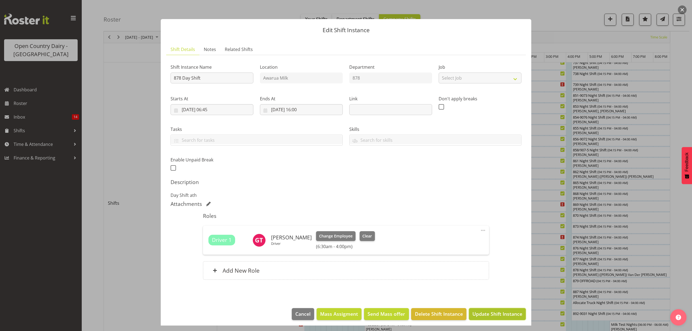
click at [487, 314] on span "Update Shift Instance" at bounding box center [497, 313] width 50 height 7
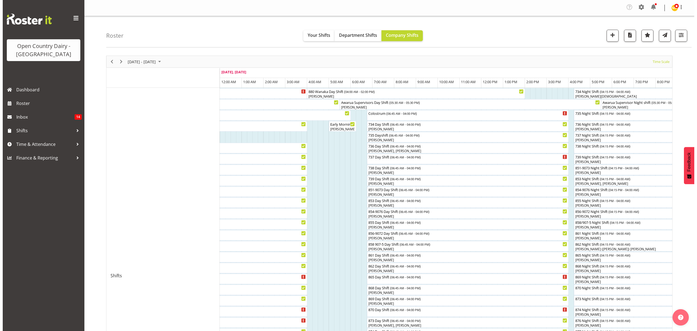
scroll to position [109, 0]
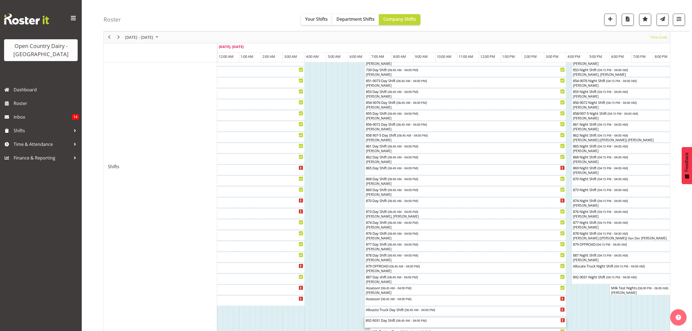
click at [379, 323] on div "892-9031 Day Shift ( 06:45 AM - 04:00 PM )" at bounding box center [464, 322] width 199 height 10
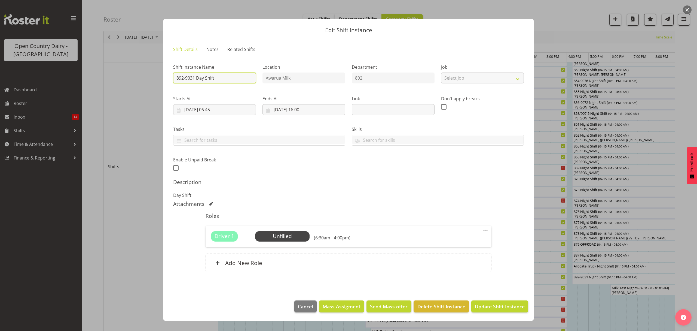
click at [195, 78] on input "892-9031 Day Shift" at bounding box center [214, 77] width 83 height 11
click at [287, 239] on span "Select Employee" at bounding box center [282, 236] width 41 height 8
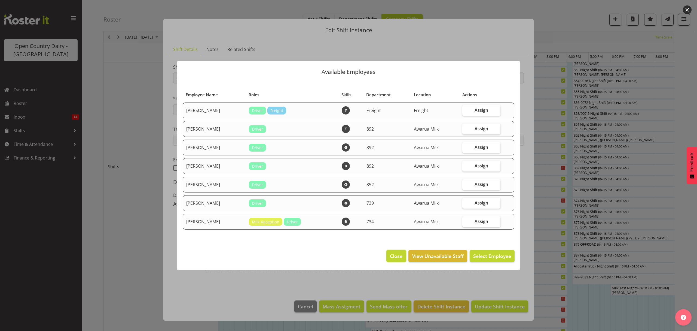
click at [394, 255] on span "Close" at bounding box center [396, 255] width 13 height 7
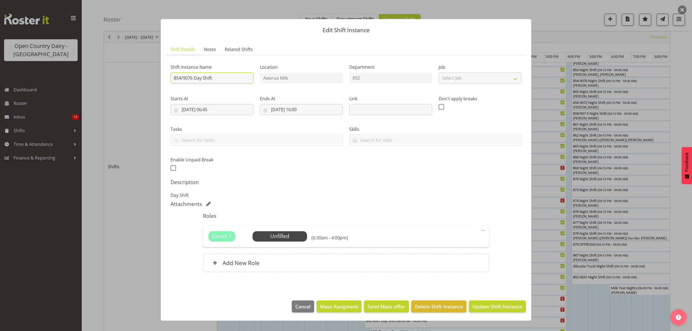
click at [181, 77] on input "854/9076 Day Shift" at bounding box center [211, 77] width 83 height 11
type input "879 /9076 Day Shift"
click at [269, 236] on span "Select Employee" at bounding box center [279, 236] width 41 height 8
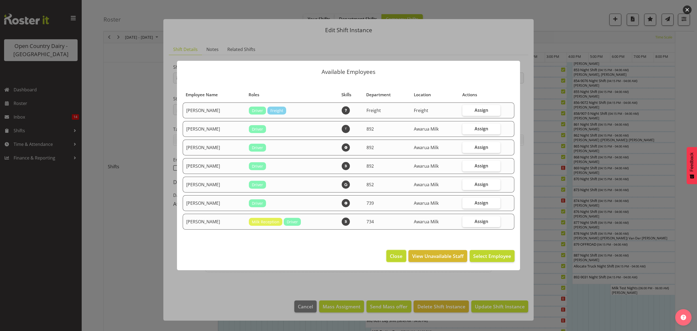
click at [391, 257] on span "Close" at bounding box center [396, 255] width 13 height 7
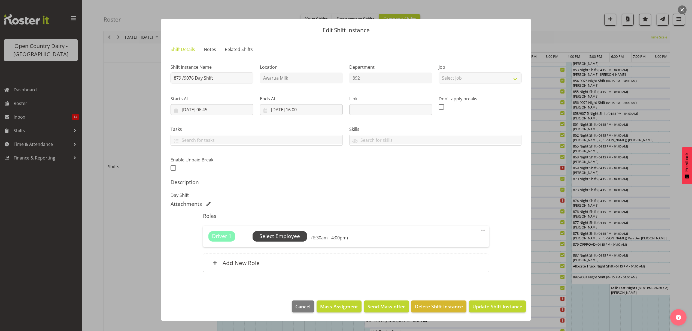
click at [277, 234] on span "Select Employee" at bounding box center [279, 236] width 41 height 8
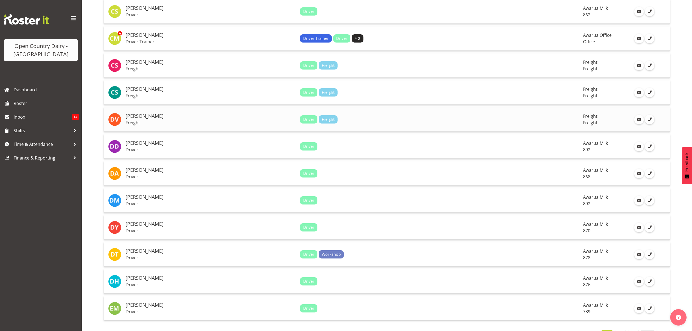
scroll to position [1129, 0]
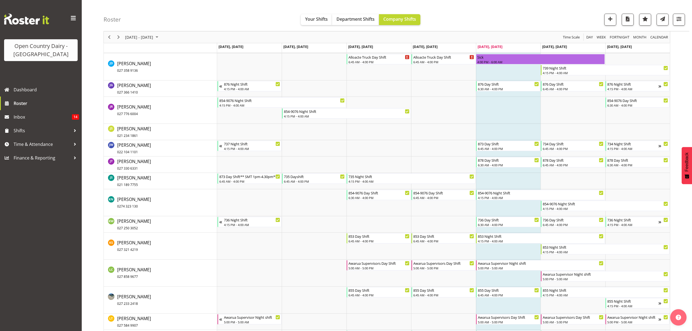
scroll to position [1902, 0]
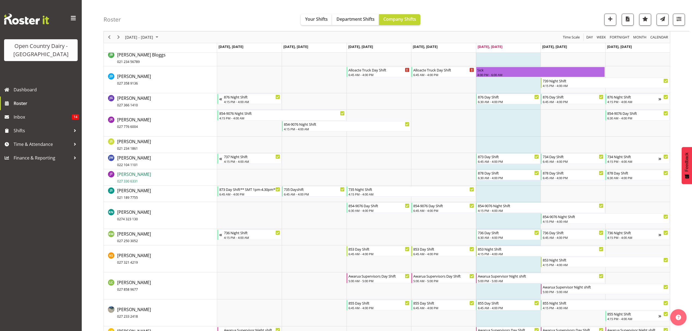
click at [135, 176] on span "[PERSON_NAME] 027 330 6331" at bounding box center [134, 177] width 34 height 13
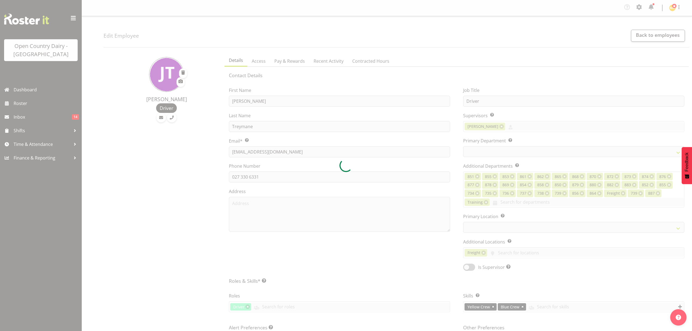
select select "TimelineWeek"
select select
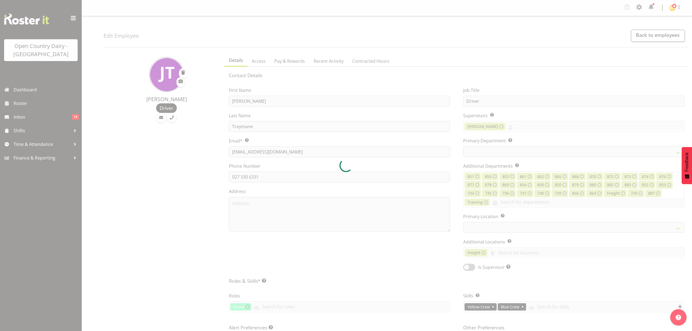
select select "691"
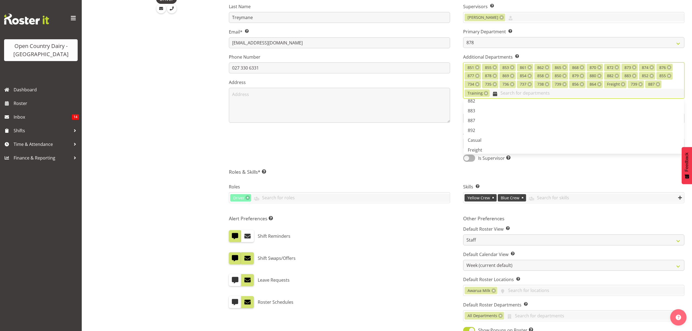
scroll to position [265, 0]
click at [484, 124] on link "879" at bounding box center [573, 125] width 221 height 10
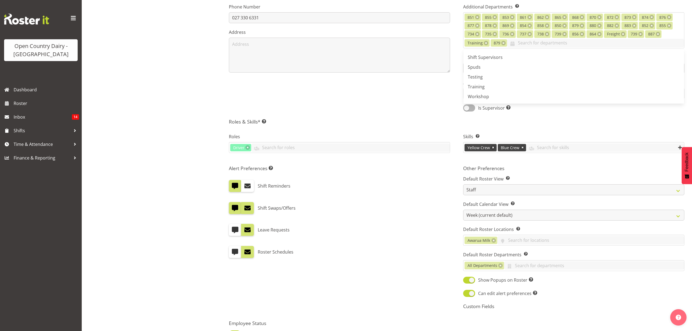
scroll to position [218, 0]
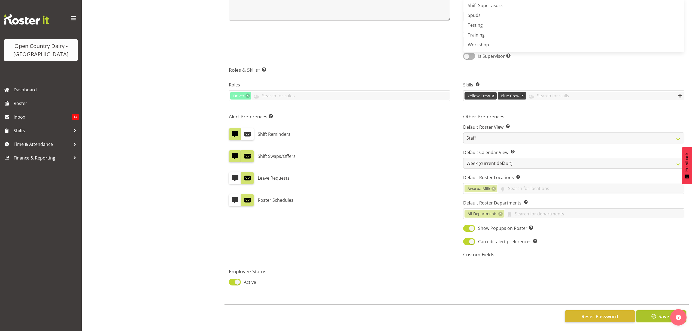
click at [662, 312] on span "Save" at bounding box center [663, 315] width 11 height 7
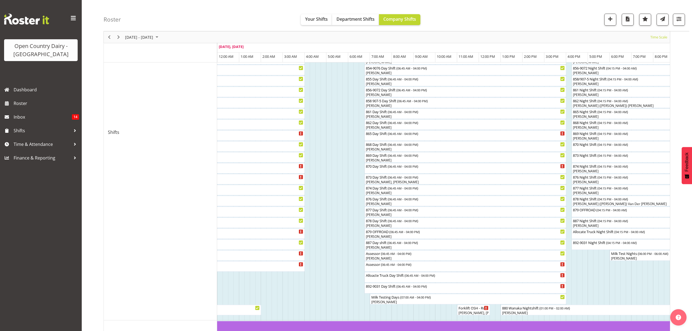
scroll to position [145, 0]
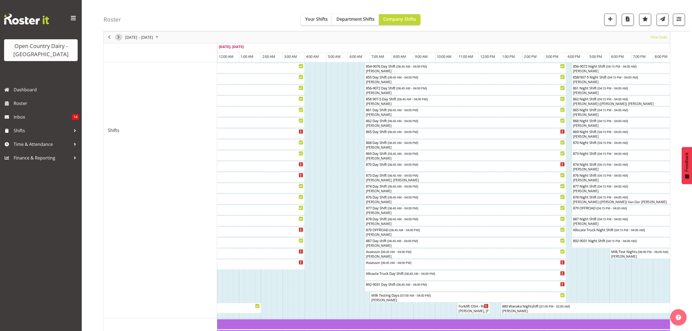
click at [119, 36] on span "Next" at bounding box center [118, 37] width 7 height 7
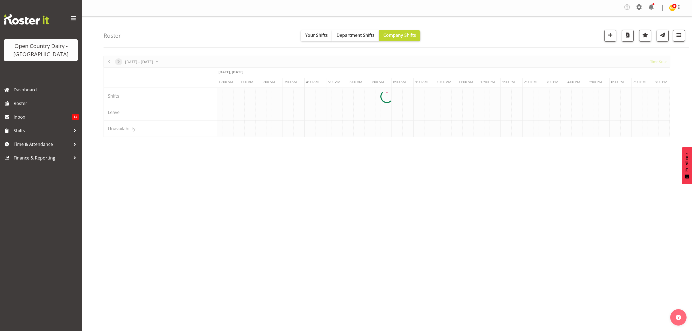
scroll to position [0, 0]
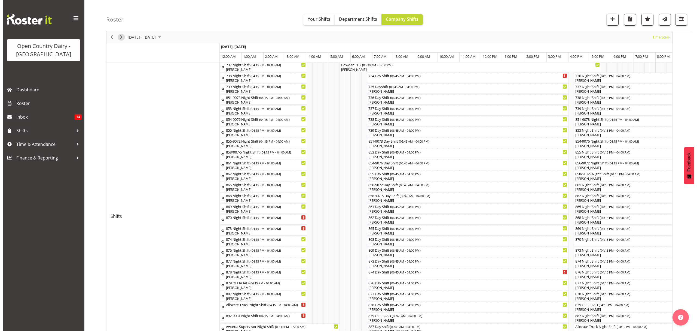
scroll to position [72, 0]
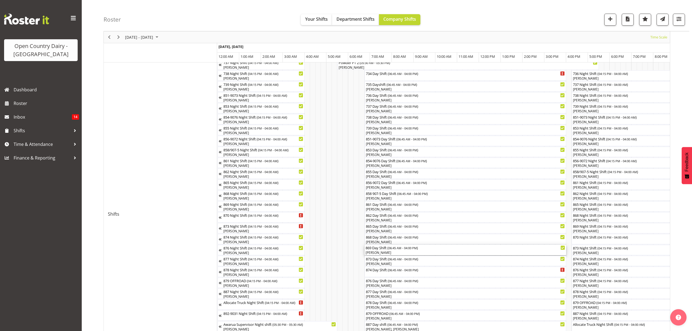
click at [378, 252] on div "[PERSON_NAME]" at bounding box center [464, 252] width 199 height 5
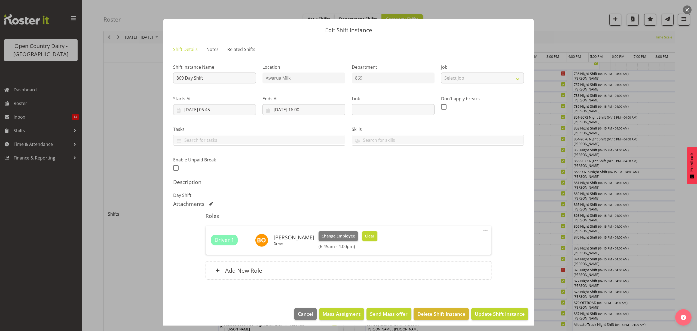
click at [372, 234] on button "Clear" at bounding box center [370, 236] width 16 height 10
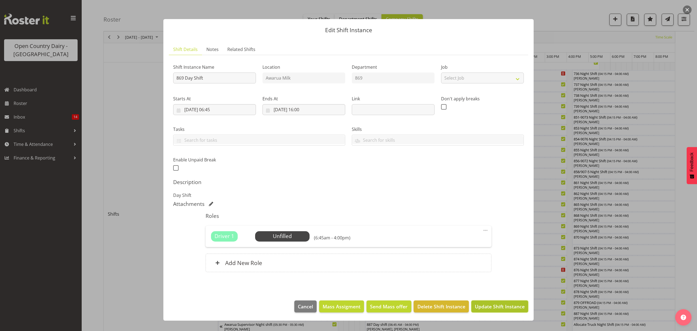
click at [499, 310] on span "Update Shift Instance" at bounding box center [500, 306] width 50 height 7
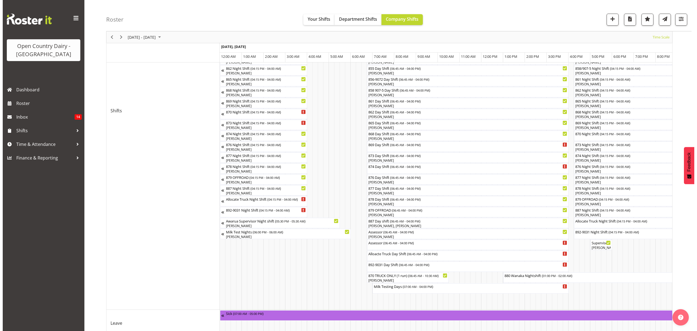
scroll to position [181, 0]
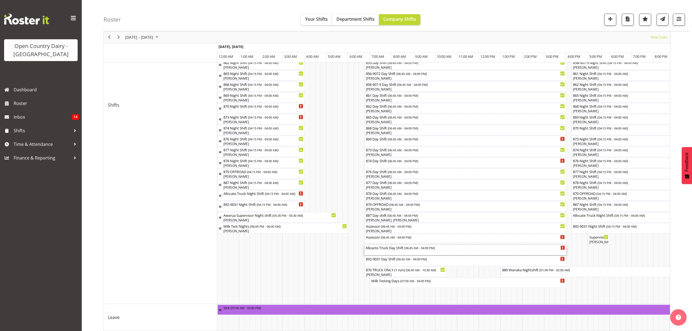
click at [382, 251] on div "Alloacte Truck Day Shift ( 06:45 AM - 04:00 PM )" at bounding box center [464, 250] width 199 height 10
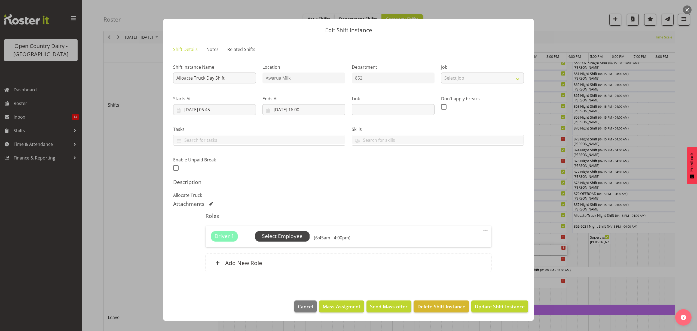
click at [283, 238] on span "Select Employee" at bounding box center [282, 236] width 41 height 8
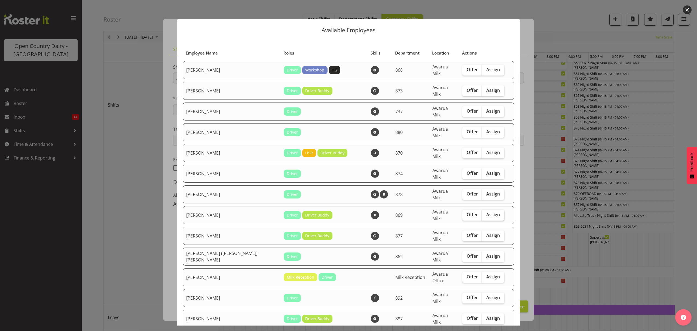
click at [486, 212] on span "Assign" at bounding box center [493, 214] width 14 height 5
click at [482, 213] on input "Assign" at bounding box center [484, 215] width 4 height 4
checkbox input "true"
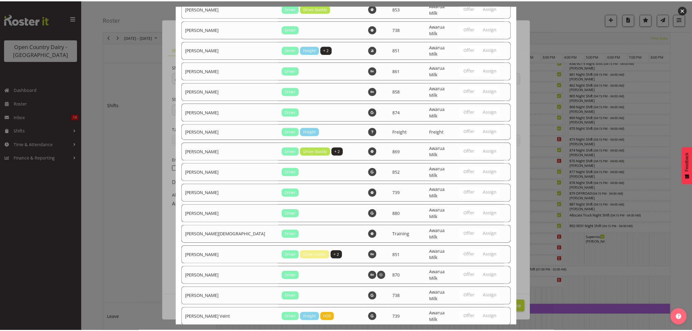
scroll to position [903, 0]
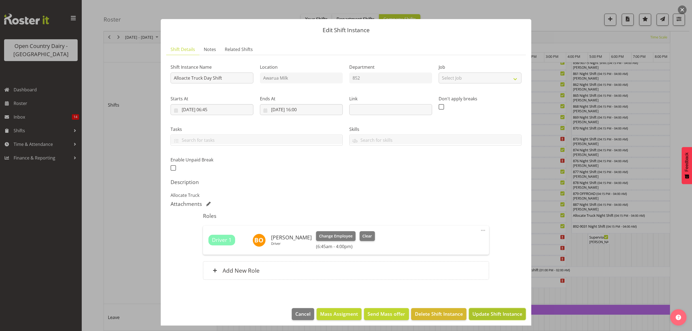
click at [481, 313] on span "Update Shift Instance" at bounding box center [497, 313] width 50 height 7
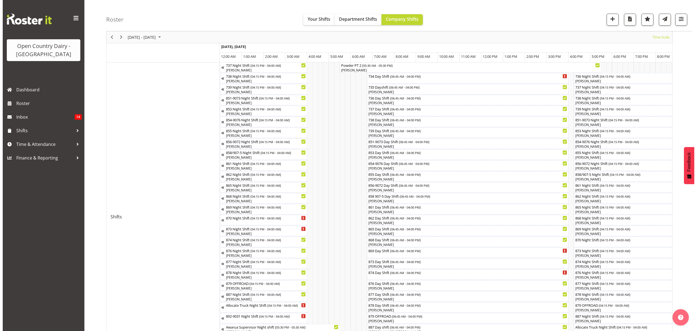
scroll to position [72, 0]
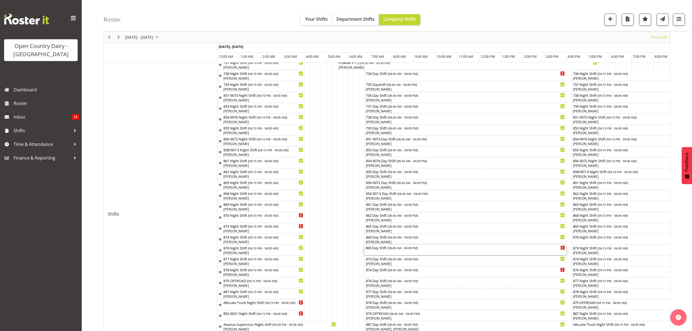
click at [372, 249] on div "869 Day Shift ( 06:45 AM - 04:00 PM )" at bounding box center [464, 247] width 199 height 5
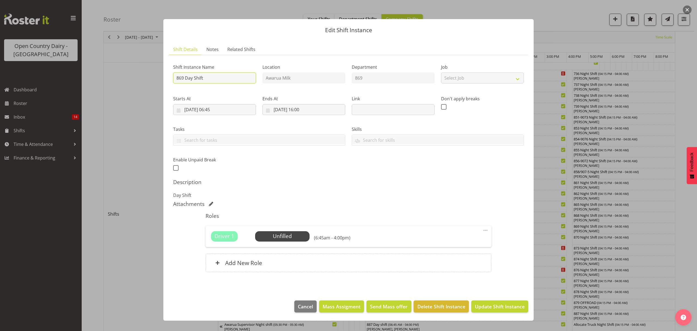
click at [206, 80] on input "869 Day Shift" at bounding box center [214, 77] width 83 height 11
type input "8"
type input "All day service"
click at [209, 108] on input "[DATE] 06:45" at bounding box center [214, 109] width 83 height 11
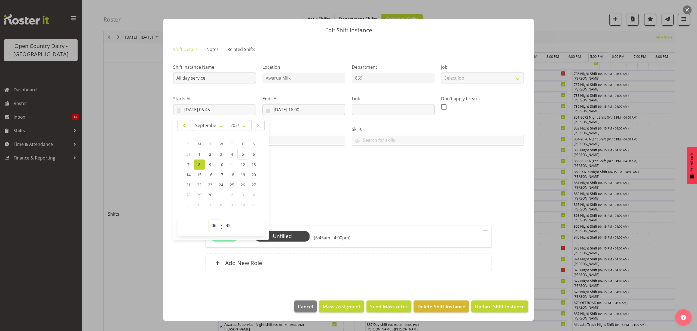
click at [214, 225] on select "00 01 02 03 04 05 06 07 08 09 10 11 12 13 14 15 16 17 18 19 20 21 22 23" at bounding box center [215, 225] width 12 height 11
select select "16"
click at [209, 220] on select "00 01 02 03 04 05 06 07 08 09 10 11 12 13 14 15 16 17 18 19 20 21 22 23" at bounding box center [215, 225] width 12 height 11
type input "08/09/2025, 16:45"
click at [229, 225] on select "00 01 02 03 04 05 06 07 08 09 10 11 12 13 14 15 16 17 18 19 20 21 22 23 24 25 2…" at bounding box center [229, 225] width 12 height 11
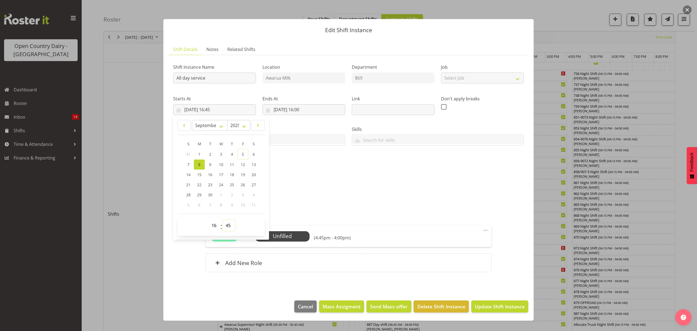
select select "15"
click at [223, 220] on select "00 01 02 03 04 05 06 07 08 09 10 11 12 13 14 15 16 17 18 19 20 21 22 23 24 25 2…" at bounding box center [229, 225] width 12 height 11
type input "[DATE] 16:15"
click at [310, 206] on div "Attachments" at bounding box center [348, 203] width 351 height 7
click at [317, 107] on input "[DATE] 16:00" at bounding box center [303, 109] width 83 height 11
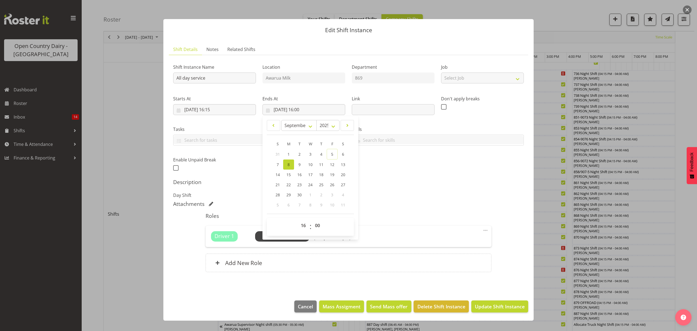
click at [390, 176] on div "Shift Instance Name All day service Location Awarua Milk Department 869 Job Sel…" at bounding box center [348, 168] width 351 height 219
click at [218, 107] on input "[DATE] 16:15" at bounding box center [214, 109] width 83 height 11
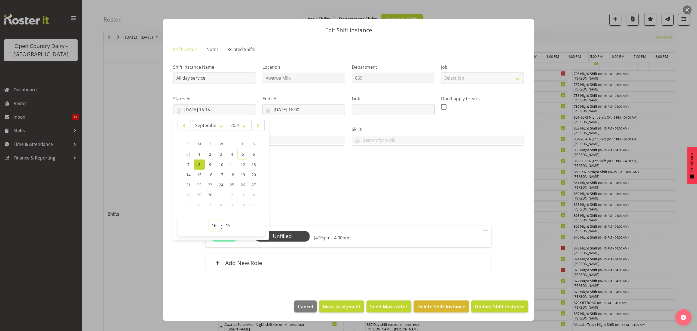
click at [214, 227] on select "00 01 02 03 04 05 06 07 08 09 10 11 12 13 14 15 16 17 18 19 20 21 22 23" at bounding box center [215, 225] width 12 height 11
select select "6"
click at [209, 220] on select "00 01 02 03 04 05 06 07 08 09 10 11 12 13 14 15 16 17 18 19 20 21 22 23" at bounding box center [215, 225] width 12 height 11
type input "08/09/2025, 06:15"
click at [231, 224] on select "00 01 02 03 04 05 06 07 08 09 10 11 12 13 14 15 16 17 18 19 20 21 22 23 24 25 2…" at bounding box center [229, 225] width 12 height 11
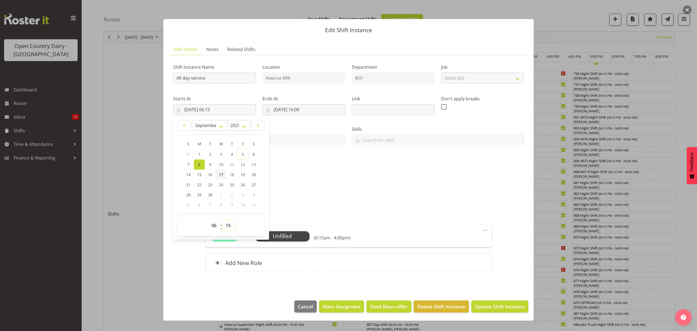
click at [223, 220] on select "00 01 02 03 04 05 06 07 08 09 10 11 12 13 14 15 16 17 18 19 20 21 22 23 24 25 2…" at bounding box center [229, 225] width 12 height 11
click at [503, 308] on span "Update Shift Instance" at bounding box center [500, 306] width 50 height 7
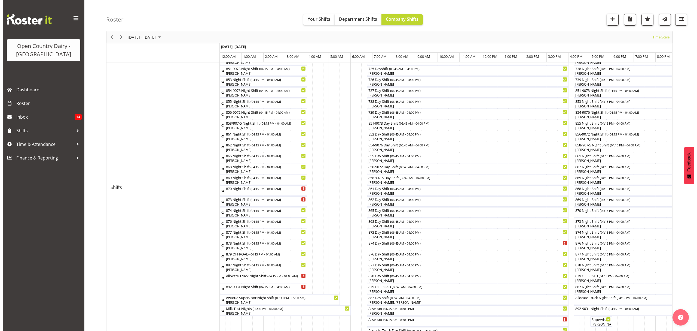
scroll to position [26, 0]
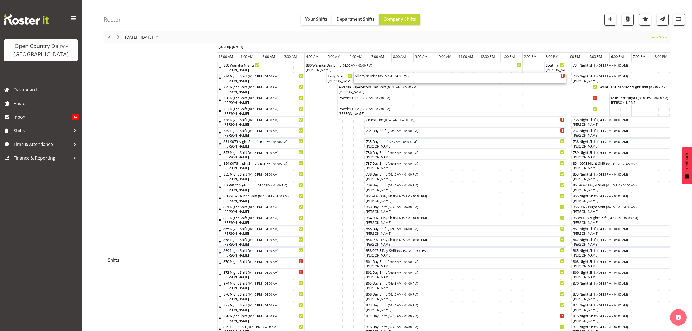
click at [374, 80] on div "All day service ( 06:15 AM - 04:00 PM )" at bounding box center [460, 78] width 210 height 10
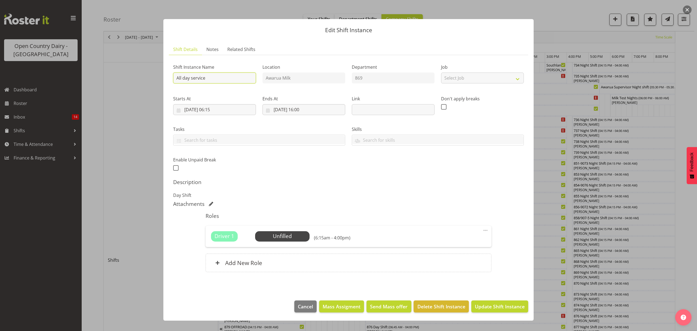
click at [217, 80] on input "All day service" at bounding box center [214, 77] width 83 height 11
type input "All day service 869"
click at [491, 305] on span "Update Shift Instance" at bounding box center [500, 306] width 50 height 7
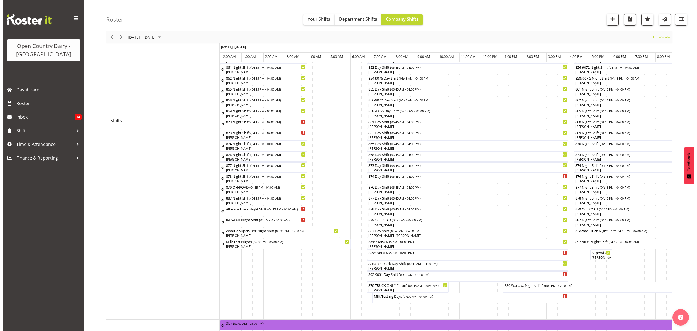
scroll to position [181, 0]
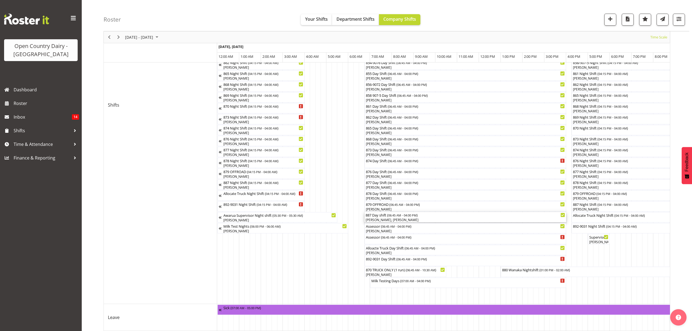
click at [373, 217] on div "[PERSON_NAME], [PERSON_NAME]" at bounding box center [464, 219] width 199 height 5
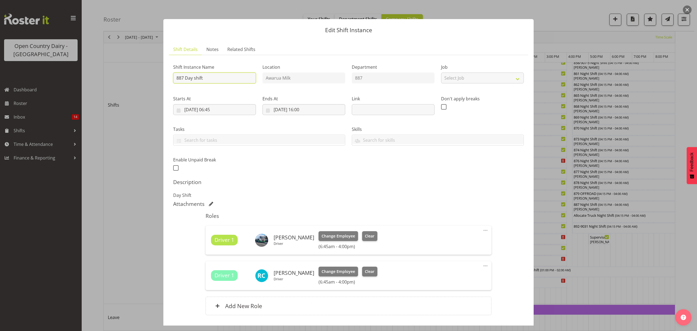
click at [209, 78] on input "887 Day shift" at bounding box center [214, 77] width 83 height 11
type input "887 Day shift arvo service"
click at [307, 109] on input "[DATE] 16:00" at bounding box center [303, 109] width 83 height 11
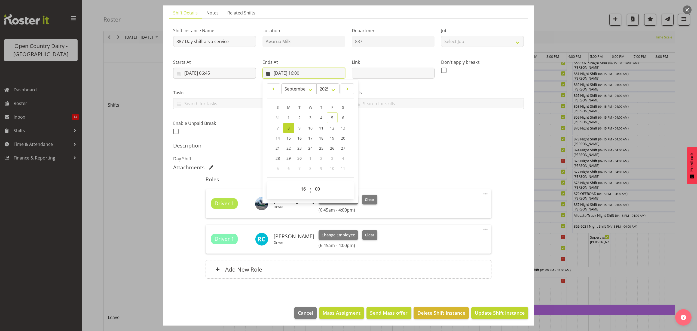
scroll to position [38, 0]
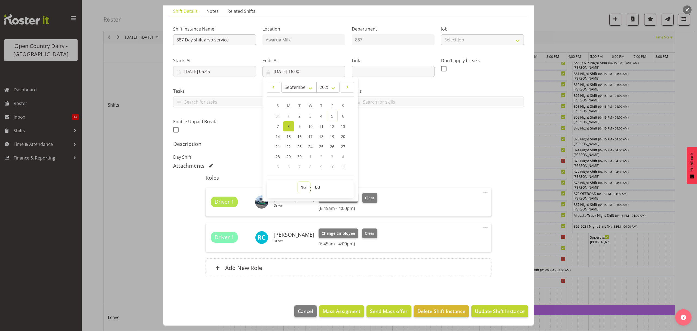
click at [300, 185] on select "00 01 02 03 04 05 06 07 08 09 10 11 12 13 14 15 16 17 18 19 20 21 22 23" at bounding box center [304, 187] width 12 height 11
select select "13"
click at [298, 182] on select "00 01 02 03 04 05 06 07 08 09 10 11 12 13 14 15 16 17 18 19 20 21 22 23" at bounding box center [304, 187] width 12 height 11
type input "08/09/2025, 13:00"
click at [487, 311] on span "Update Shift Instance" at bounding box center [500, 310] width 50 height 7
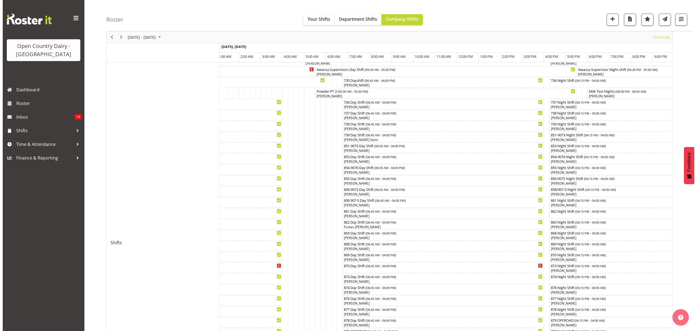
scroll to position [26, 0]
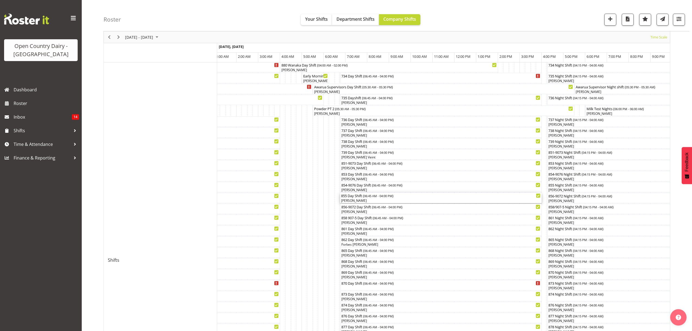
click at [351, 199] on div "[PERSON_NAME]" at bounding box center [440, 200] width 199 height 5
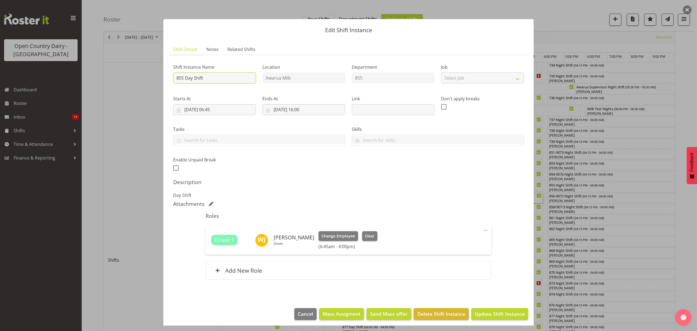
click at [209, 77] on input "855 Day Shift" at bounding box center [214, 77] width 83 height 11
type input "855 Day Shift Arvo Service"
click at [305, 109] on input "[DATE] 16:00" at bounding box center [303, 109] width 83 height 11
click at [303, 227] on select "00 01 02 03 04 05 06 07 08 09 10 11 12 13 14 15 16 17 18 19 20 21 22 23" at bounding box center [304, 225] width 12 height 11
select select "12"
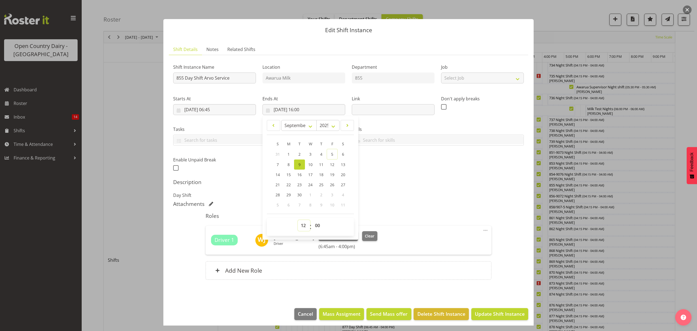
click at [298, 220] on select "00 01 02 03 04 05 06 07 08 09 10 11 12 13 14 15 16 17 18 19 20 21 22 23" at bounding box center [304, 225] width 12 height 11
type input "09/09/2025, 12:00"
click at [315, 227] on select "00 01 02 03 04 05 06 07 08 09 10 11 12 13 14 15 16 17 18 19 20 21 22 23 24 25 2…" at bounding box center [318, 225] width 12 height 11
select select "30"
click at [312, 220] on select "00 01 02 03 04 05 06 07 08 09 10 11 12 13 14 15 16 17 18 19 20 21 22 23 24 25 2…" at bounding box center [318, 225] width 12 height 11
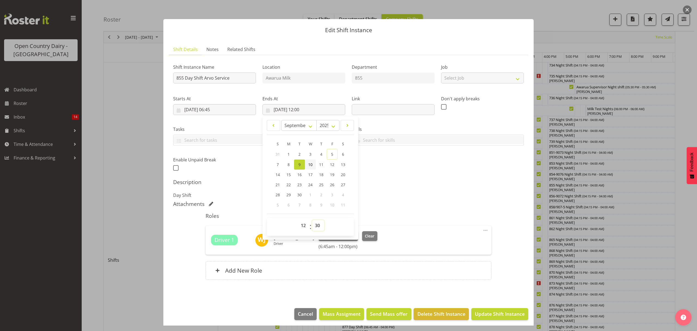
type input "09/09/2025, 12:30"
click at [485, 315] on span "Update Shift Instance" at bounding box center [500, 313] width 50 height 7
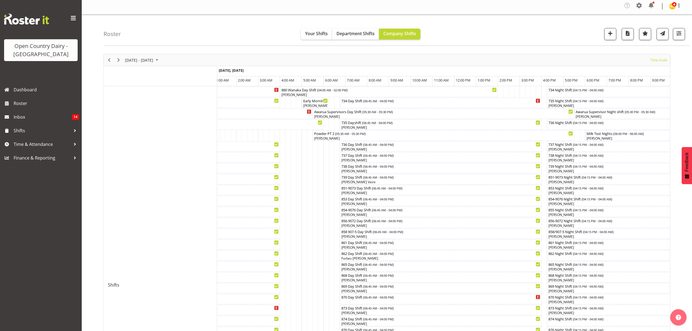
scroll to position [0, 0]
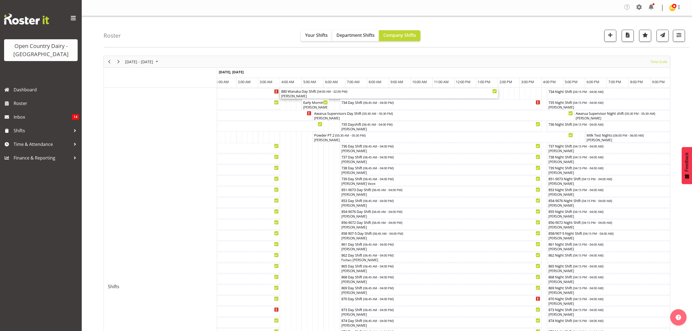
click at [298, 93] on div "880 Wanaka Day Shift ( 04:00 AM - 02:00 PM )" at bounding box center [389, 90] width 216 height 5
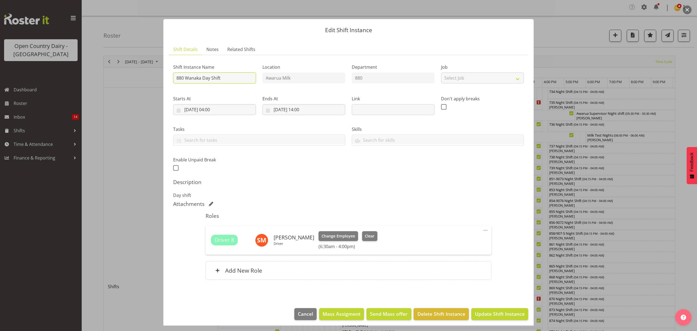
click at [224, 79] on input "880 Wanaka Day Shift" at bounding box center [214, 77] width 83 height 11
type input "8"
type input "880 all day service"
click at [216, 109] on input "[DATE] 04:00" at bounding box center [214, 109] width 83 height 11
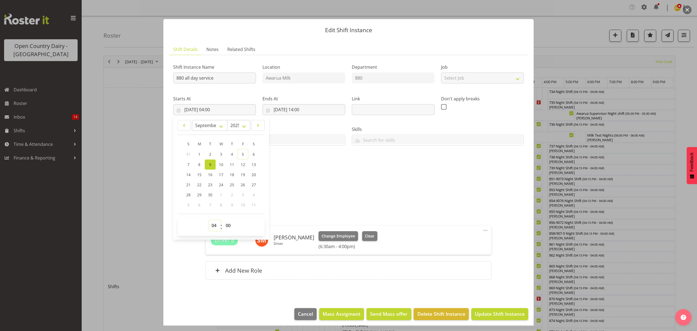
click at [215, 229] on select "00 01 02 03 04 05 06 07 08 09 10 11 12 13 14 15 16 17 18 19 20 21 22 23" at bounding box center [215, 225] width 12 height 11
select select "7"
click at [209, 220] on select "00 01 02 03 04 05 06 07 08 09 10 11 12 13 14 15 16 17 18 19 20 21 22 23" at bounding box center [215, 225] width 12 height 11
type input "09/09/2025, 07:00"
click at [295, 107] on input "09/09/2025, 14:00" at bounding box center [303, 109] width 83 height 11
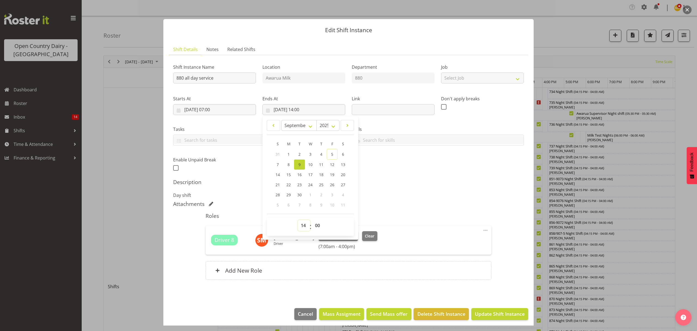
click at [301, 227] on select "00 01 02 03 04 05 06 07 08 09 10 11 12 13 14 15 16 17 18 19 20 21 22 23" at bounding box center [304, 225] width 12 height 11
select select "11"
click at [298, 220] on select "00 01 02 03 04 05 06 07 08 09 10 11 12 13 14 15 16 17 18 19 20 21 22 23" at bounding box center [304, 225] width 12 height 11
type input "09/09/2025, 11:00"
click at [486, 312] on span "Update Shift Instance" at bounding box center [500, 313] width 50 height 7
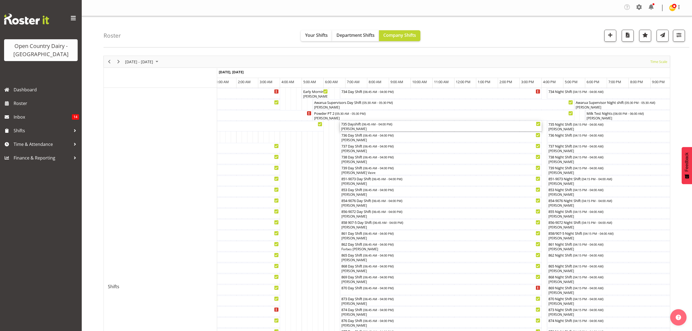
click at [358, 126] on div "735 Dayshift ( 06:45 AM - 04:00 PM )" at bounding box center [440, 123] width 199 height 5
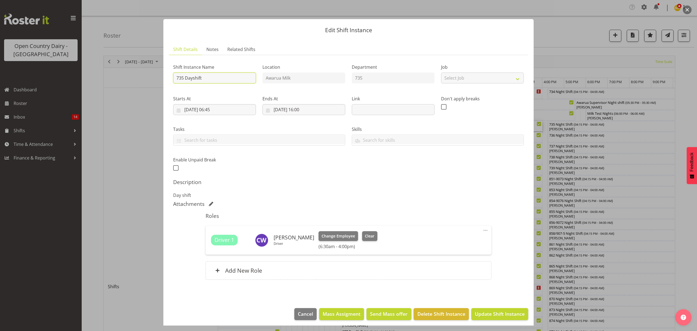
click at [202, 79] on input "735 Dayshift" at bounding box center [214, 77] width 83 height 11
type input "735 Dayshift arvo service"
click at [292, 109] on input "[DATE] 16:00" at bounding box center [303, 109] width 83 height 11
click at [303, 224] on select "00 01 02 03 04 05 06 07 08 09 10 11 12 13 14 15 16 17 18 19 20 21 22 23" at bounding box center [304, 225] width 12 height 11
select select "13"
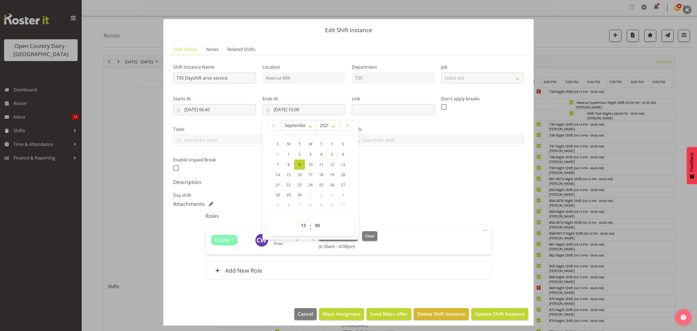
click at [298, 220] on select "00 01 02 03 04 05 06 07 08 09 10 11 12 13 14 15 16 17 18 19 20 21 22 23" at bounding box center [304, 225] width 12 height 11
type input "09/09/2025, 13:00"
click at [476, 313] on span "Update Shift Instance" at bounding box center [500, 313] width 50 height 7
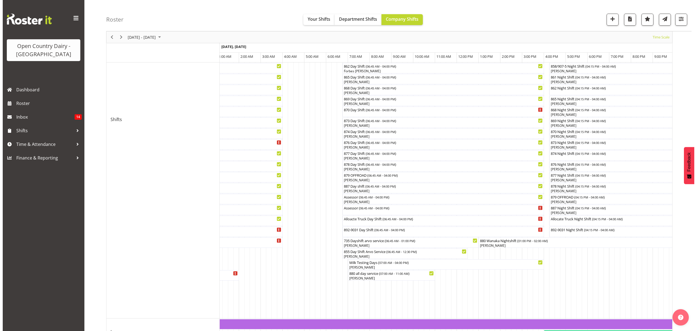
scroll to position [181, 0]
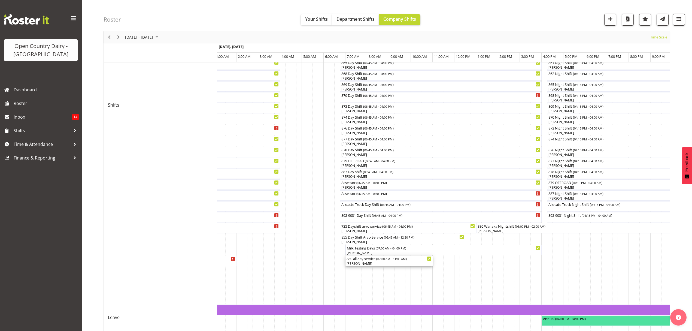
click at [356, 259] on div "880 all day service ( 07:00 AM - 11:00 AM )" at bounding box center [388, 257] width 85 height 5
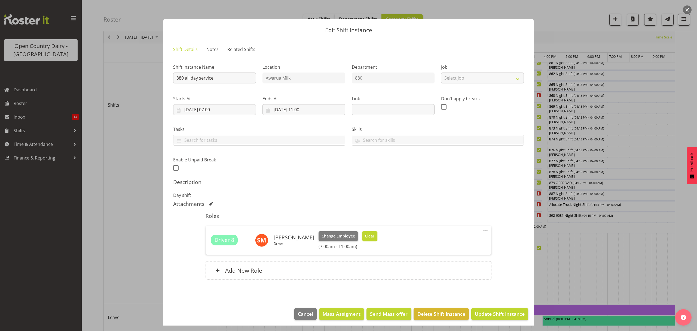
click at [366, 233] on span "Clear" at bounding box center [370, 236] width 10 height 6
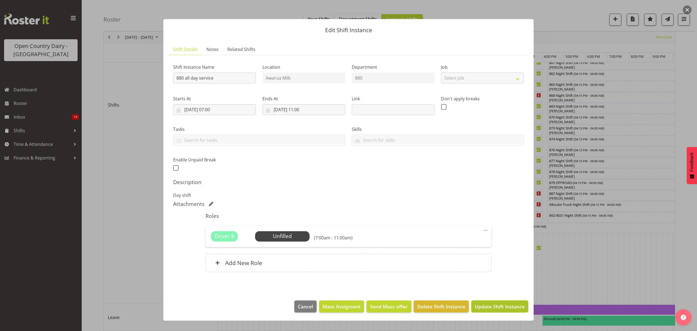
click at [488, 305] on span "Update Shift Instance" at bounding box center [500, 306] width 50 height 7
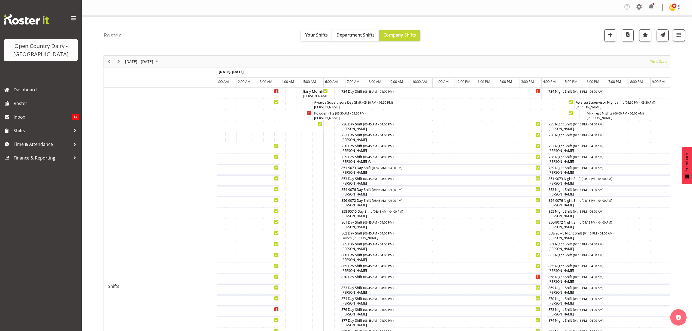
scroll to position [0, 0]
click at [315, 36] on span "Your Shifts" at bounding box center [316, 35] width 23 height 6
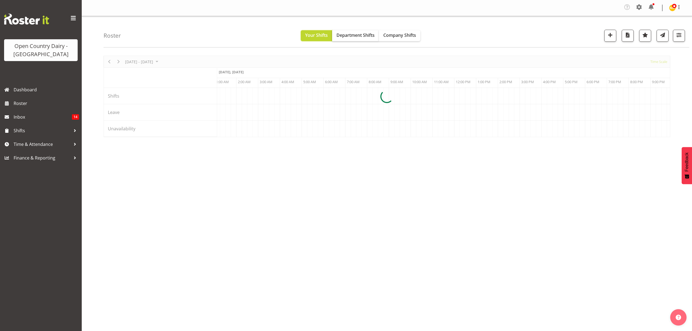
click at [394, 35] on span "Company Shifts" at bounding box center [399, 35] width 33 height 6
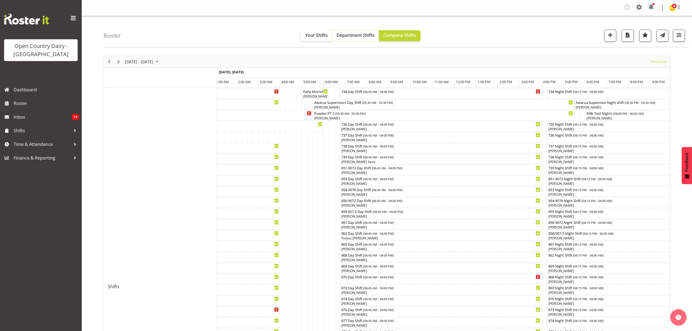
click at [358, 36] on span "Department Shifts" at bounding box center [355, 35] width 38 height 6
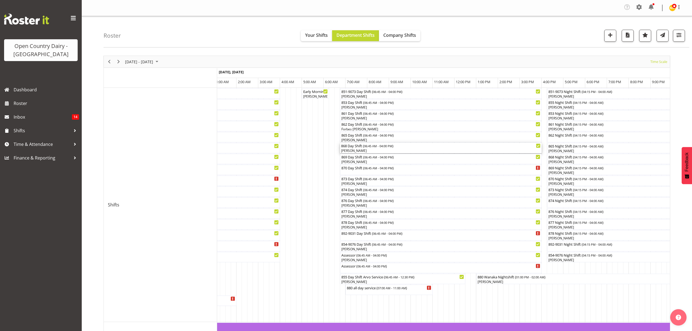
click at [436, 149] on div "[PERSON_NAME]" at bounding box center [440, 150] width 199 height 5
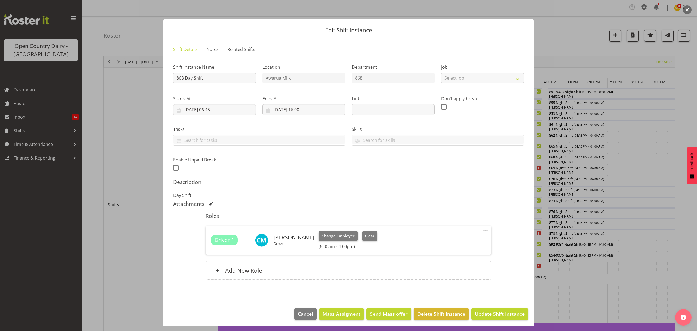
click at [592, 34] on div at bounding box center [348, 165] width 697 height 331
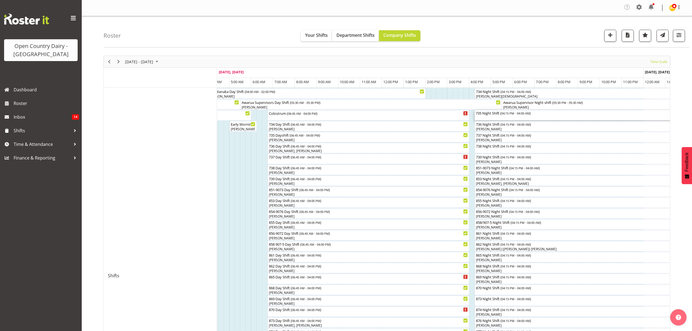
click at [486, 117] on div "735 Night Shift ( 04:15 PM - 04:00 AM )" at bounding box center [602, 115] width 254 height 10
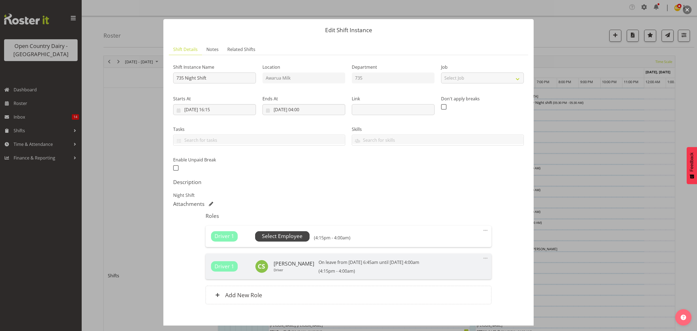
click at [279, 235] on span "Select Employee" at bounding box center [282, 236] width 41 height 8
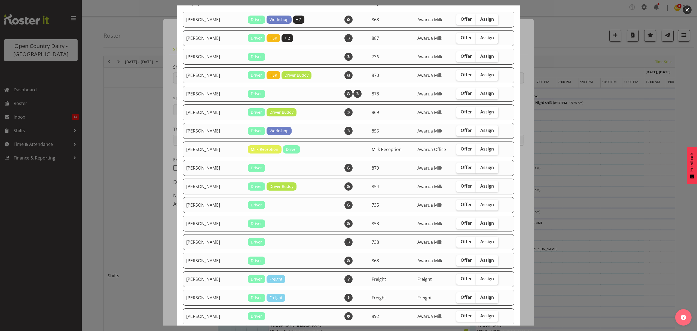
scroll to position [181, 0]
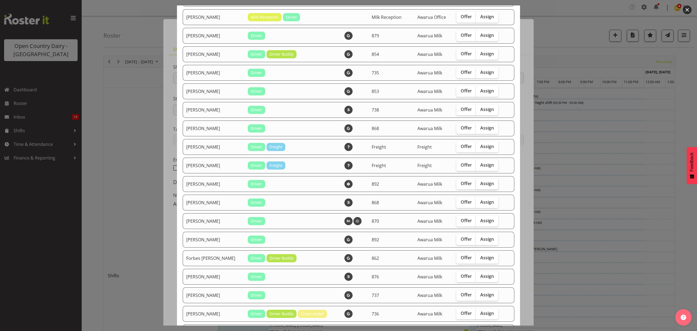
click at [481, 183] on span "Assign" at bounding box center [487, 183] width 14 height 5
click at [479, 183] on input "Assign" at bounding box center [478, 184] width 4 height 4
checkbox input "true"
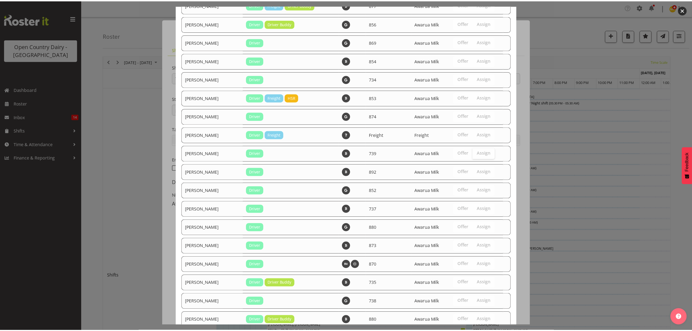
scroll to position [681, 0]
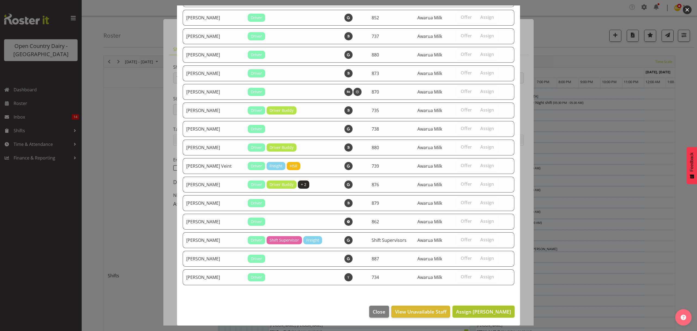
click at [480, 311] on span "Assign [PERSON_NAME]" at bounding box center [483, 311] width 55 height 7
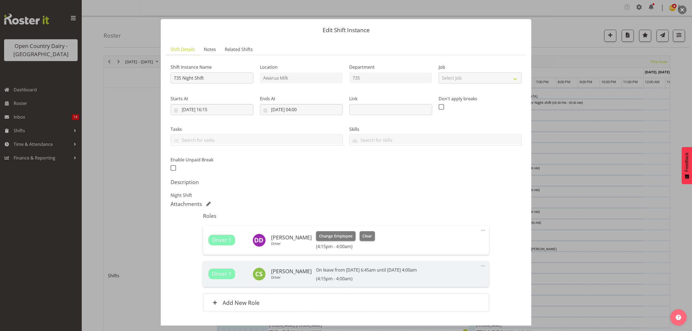
scroll to position [35, 0]
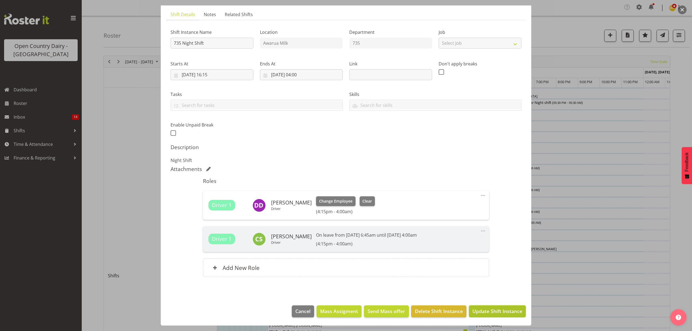
click at [486, 312] on span "Update Shift Instance" at bounding box center [497, 310] width 50 height 7
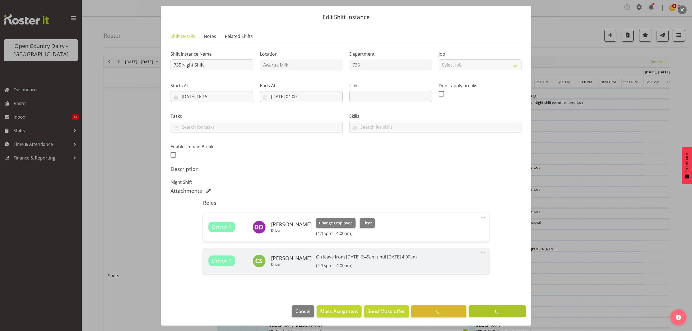
scroll to position [13, 0]
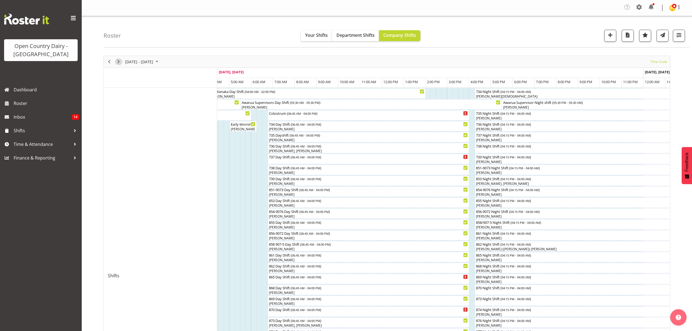
click at [118, 60] on span "Next" at bounding box center [118, 61] width 7 height 7
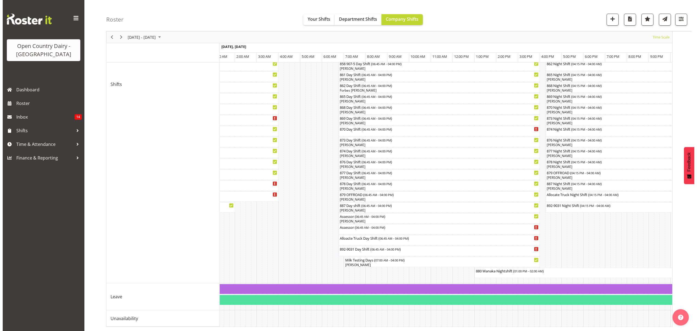
scroll to position [208, 0]
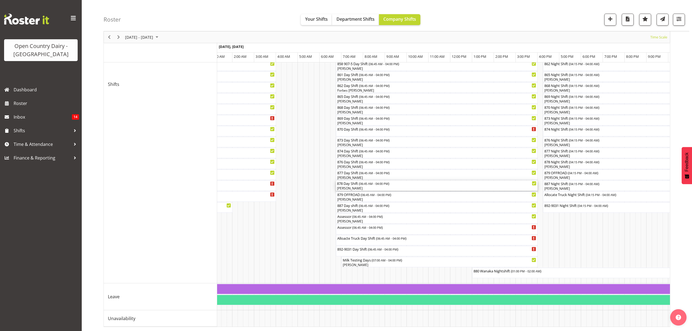
click at [351, 186] on div "[PERSON_NAME]" at bounding box center [436, 188] width 199 height 5
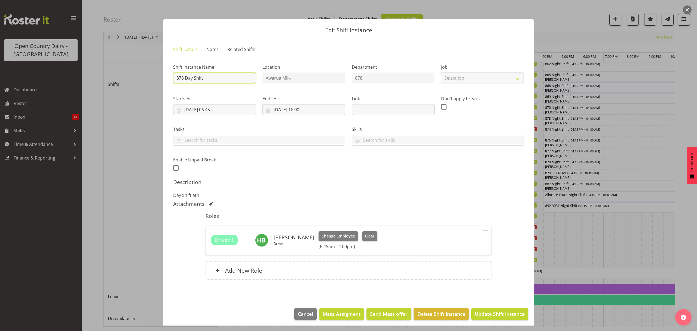
click at [208, 80] on input "878 Day Shift" at bounding box center [214, 77] width 83 height 11
type input "878 Day Shift All day service"
click at [486, 317] on span "Update Shift Instance" at bounding box center [500, 313] width 50 height 7
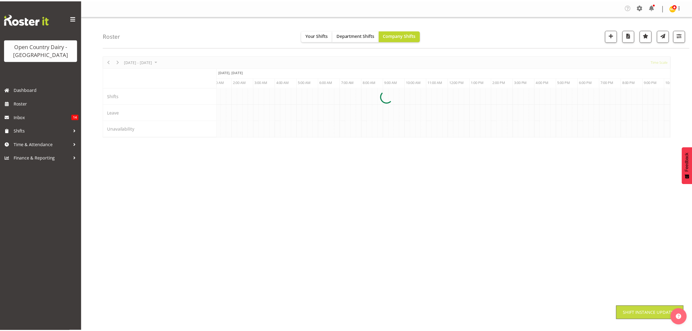
scroll to position [0, 0]
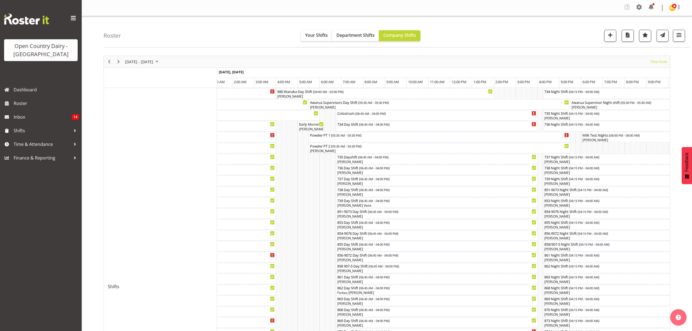
drag, startPoint x: 390, startPoint y: 234, endPoint x: 453, endPoint y: 57, distance: 187.7
click at [453, 57] on div "[DATE] - [DATE] [DATE] Timeline Day Timeline Week Timeline Fortnight Timeline M…" at bounding box center [387, 61] width 566 height 11
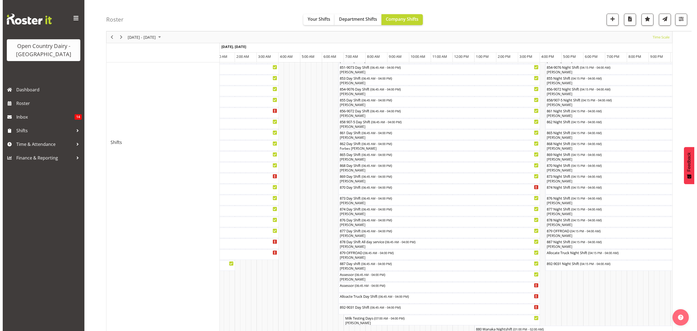
scroll to position [145, 0]
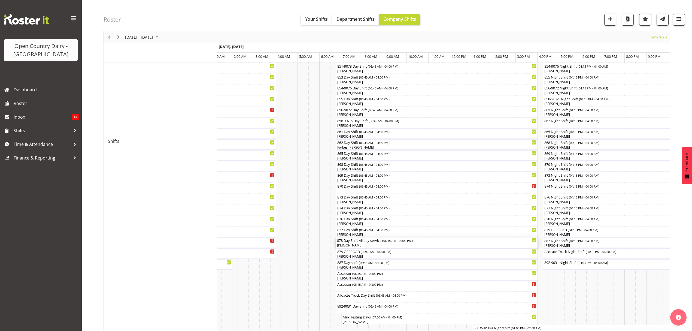
click at [353, 242] on div "878 Day Shift All day service ( 06:45 AM - 04:00 PM )" at bounding box center [436, 239] width 199 height 5
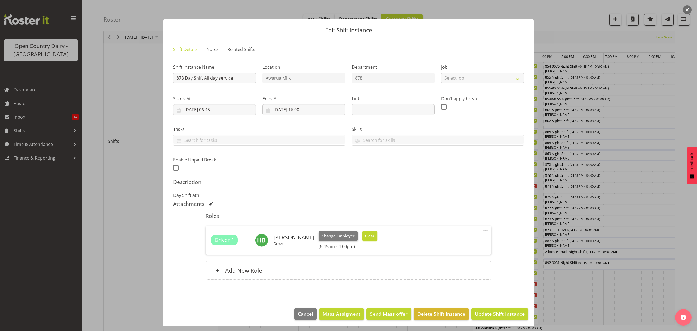
click at [365, 237] on span "Clear" at bounding box center [370, 236] width 10 height 6
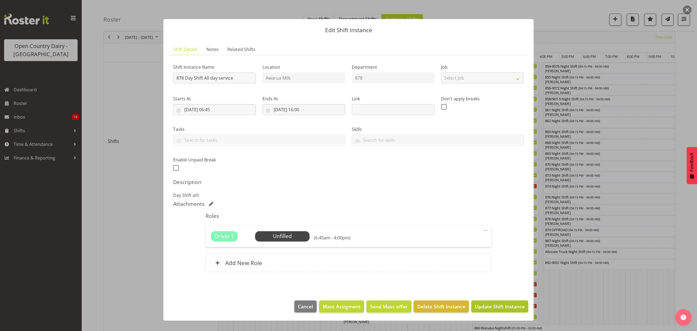
click at [496, 304] on span "Update Shift Instance" at bounding box center [500, 306] width 50 height 7
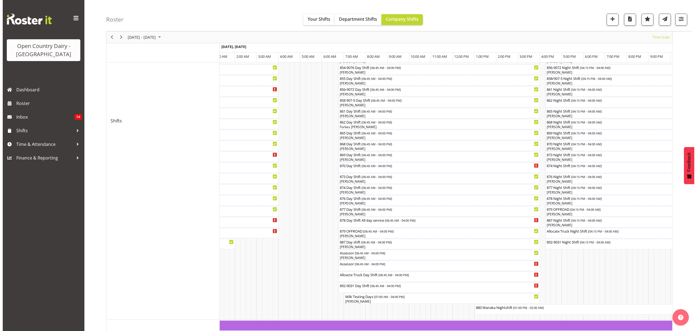
scroll to position [181, 0]
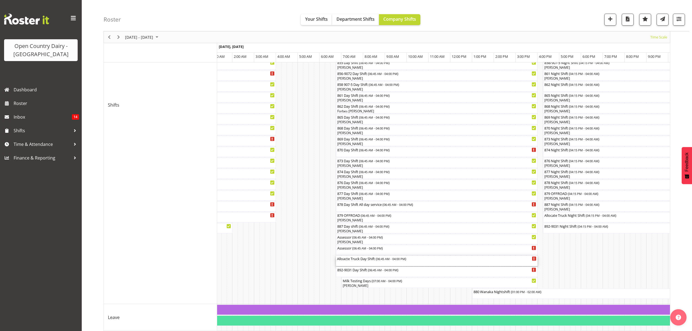
click at [353, 261] on div "Alloacte Truck Day Shift ( 06:45 AM - 04:00 PM )" at bounding box center [436, 257] width 199 height 5
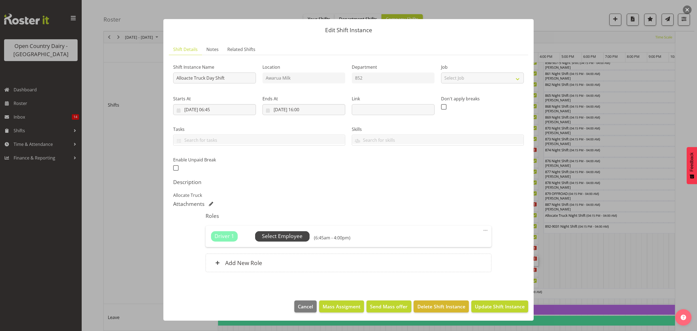
click at [284, 235] on span "Select Employee" at bounding box center [282, 236] width 41 height 8
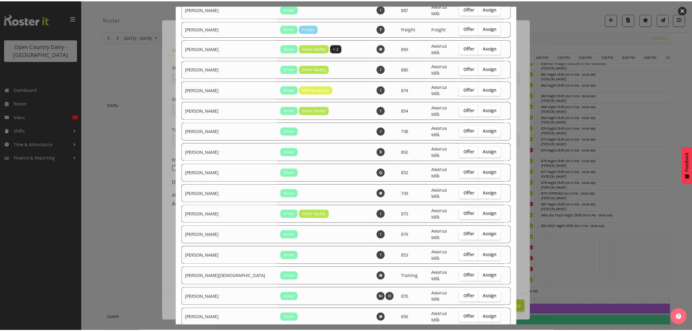
scroll to position [921, 0]
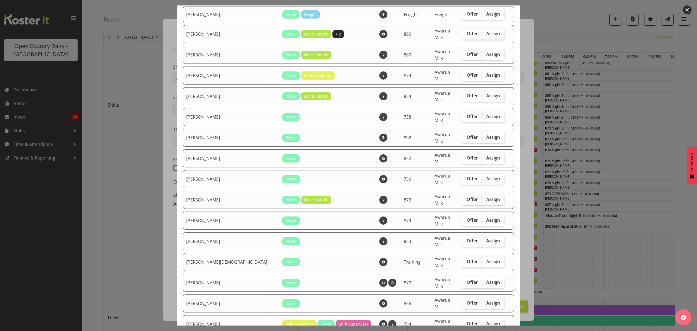
checkbox input "true"
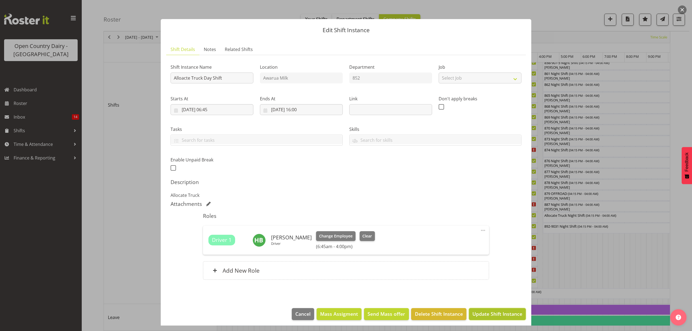
click at [492, 311] on span "Update Shift Instance" at bounding box center [497, 313] width 50 height 7
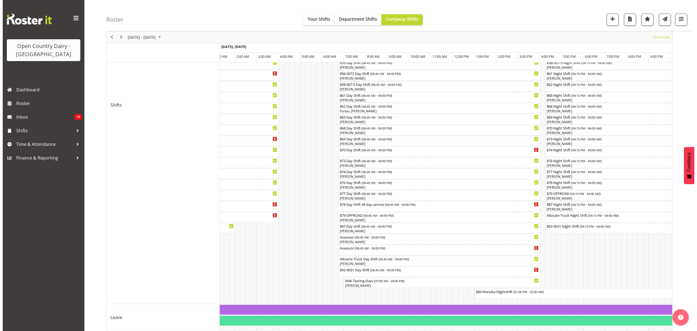
scroll to position [208, 0]
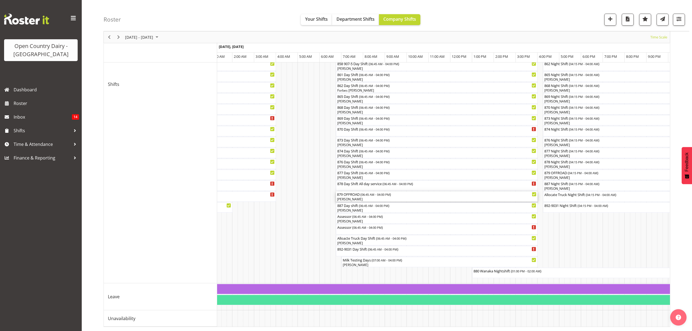
click at [353, 191] on div "879 OFFROAD ( 06:45 AM - 04:00 PM )" at bounding box center [436, 193] width 199 height 5
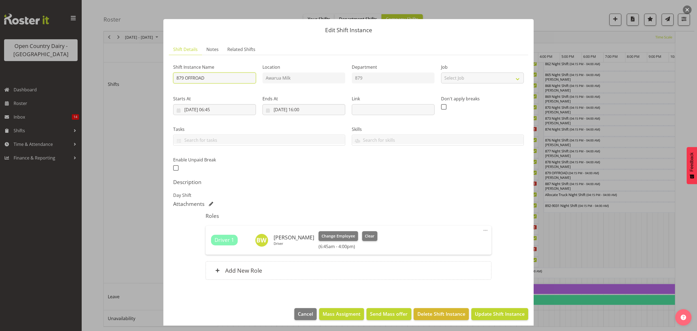
click at [208, 76] on input "879 OFFROAD" at bounding box center [214, 77] width 83 height 11
type input "879 /9074"
click at [483, 315] on span "Update Shift Instance" at bounding box center [500, 313] width 50 height 7
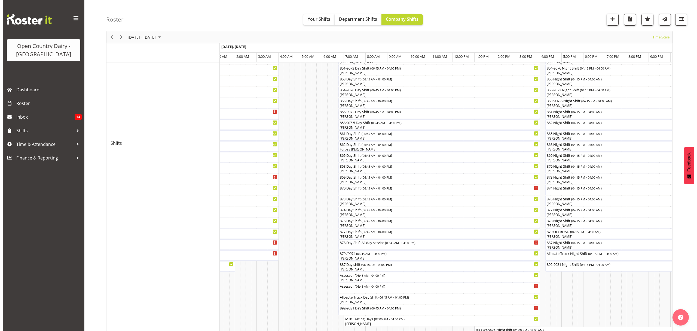
scroll to position [145, 0]
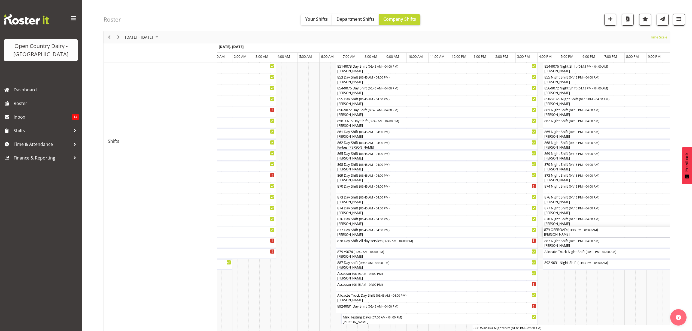
click at [557, 231] on div "879 OFFROAD ( 04:15 PM - 04:00 AM )" at bounding box center [671, 228] width 254 height 5
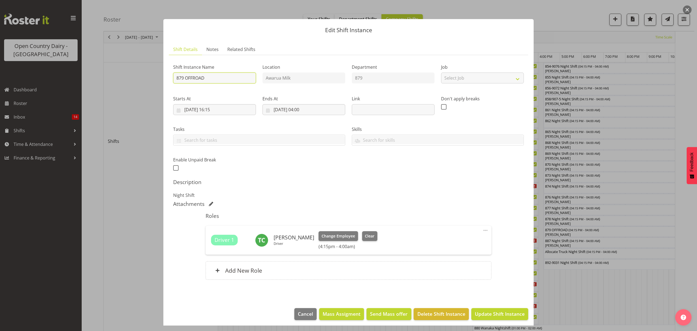
click at [208, 77] on input "879 OFFROAD" at bounding box center [214, 77] width 83 height 11
type input "879 /9074"
click at [501, 313] on span "Update Shift Instance" at bounding box center [500, 313] width 50 height 7
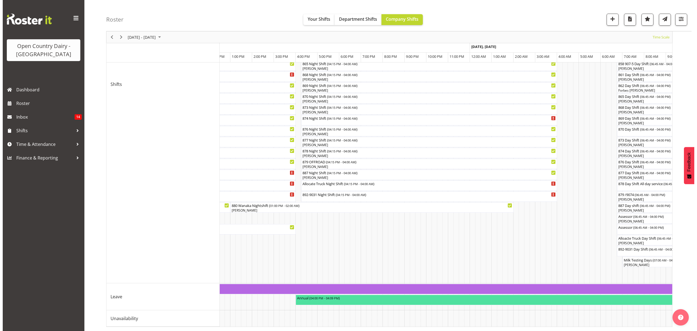
scroll to position [0, 608]
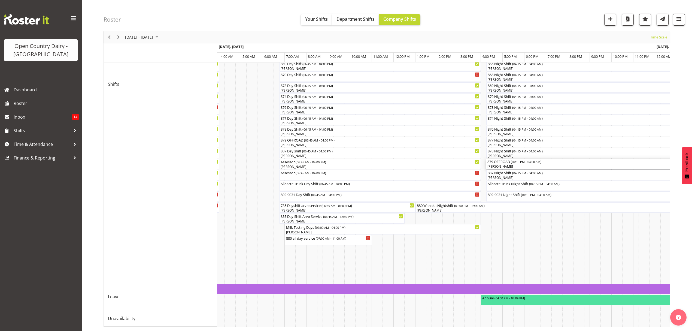
click at [502, 164] on div "[PERSON_NAME]" at bounding box center [614, 166] width 254 height 5
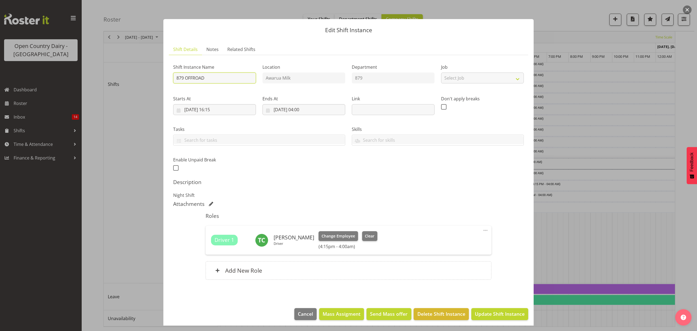
click at [213, 74] on input "879 OFFROAD" at bounding box center [214, 77] width 83 height 11
type input "879 /9074"
click at [494, 310] on button "Update Shift Instance" at bounding box center [499, 314] width 57 height 12
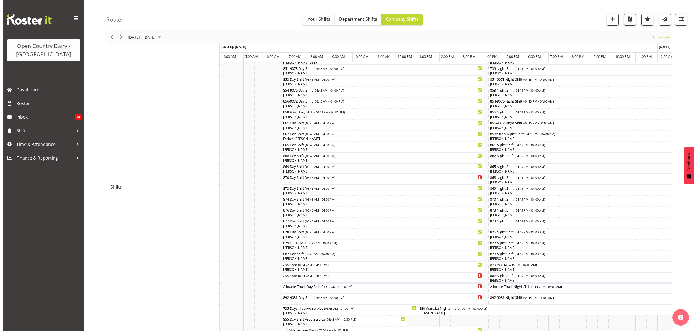
scroll to position [109, 0]
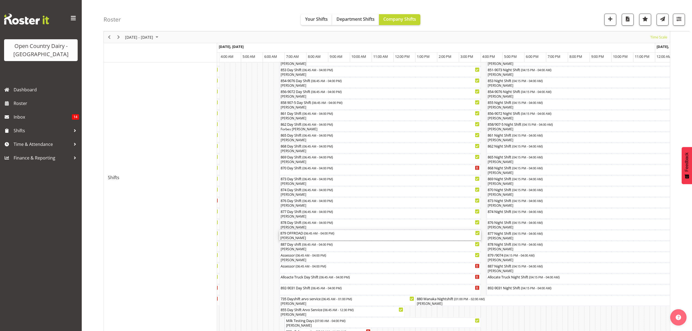
click at [296, 234] on div "879 OFFROAD ( 06:45 AM - 04:00 PM )" at bounding box center [379, 232] width 199 height 5
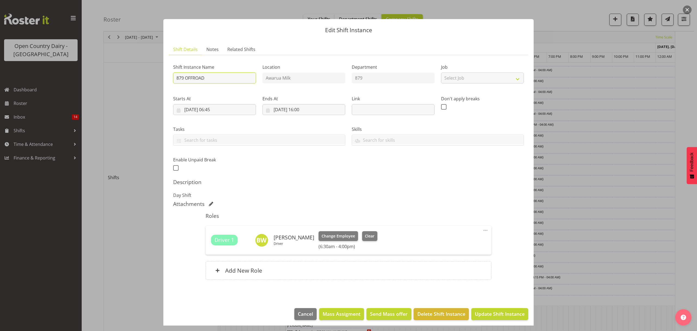
click at [206, 79] on input "879 OFFROAD" at bounding box center [214, 77] width 83 height 11
type input "879 /9074"
click at [492, 313] on span "Update Shift Instance" at bounding box center [500, 313] width 50 height 7
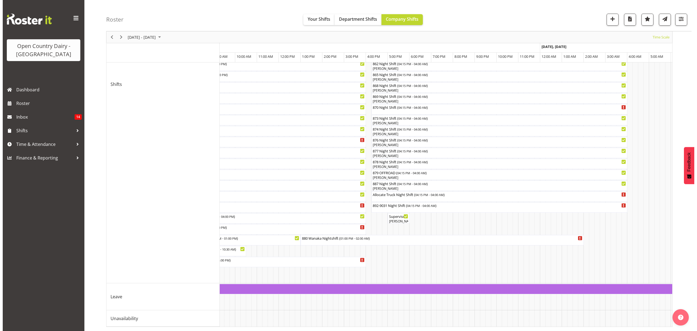
scroll to position [0, 0]
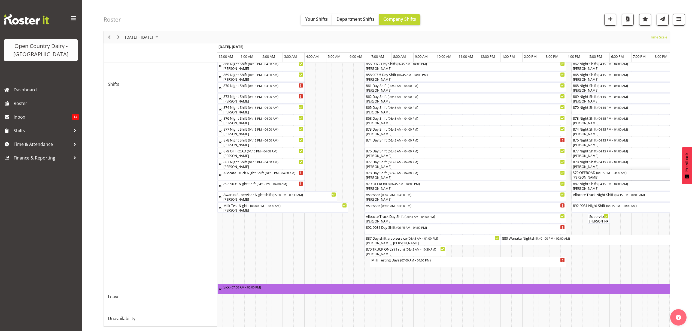
click at [584, 169] on div "879 OFFROAD ( 04:15 PM - 04:00 AM )" at bounding box center [699, 171] width 254 height 5
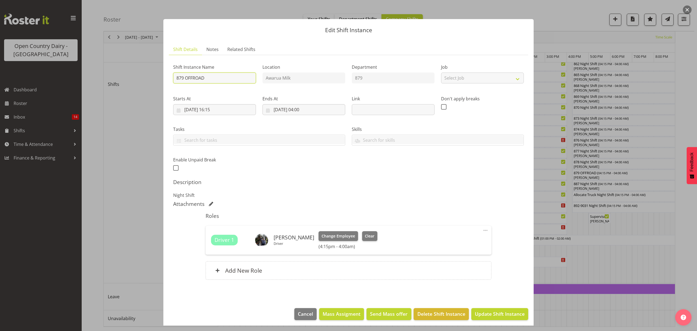
click at [229, 79] on input "879 OFFROAD" at bounding box center [214, 77] width 83 height 11
type input "879 /9074"
click at [487, 316] on span "Update Shift Instance" at bounding box center [500, 313] width 50 height 7
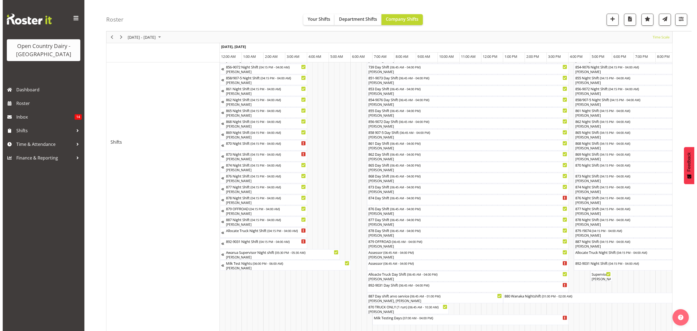
scroll to position [145, 0]
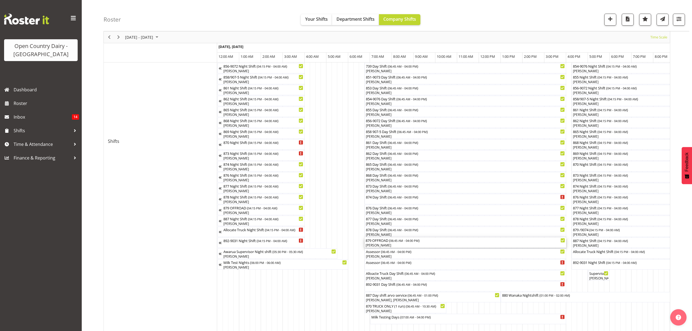
click at [385, 243] on div "[PERSON_NAME]" at bounding box center [464, 245] width 199 height 5
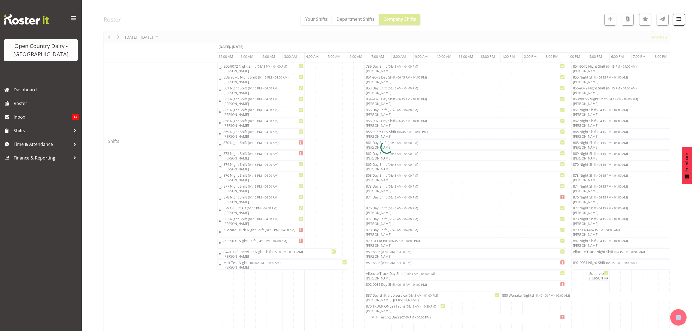
click at [384, 243] on div at bounding box center [386, 146] width 566 height 473
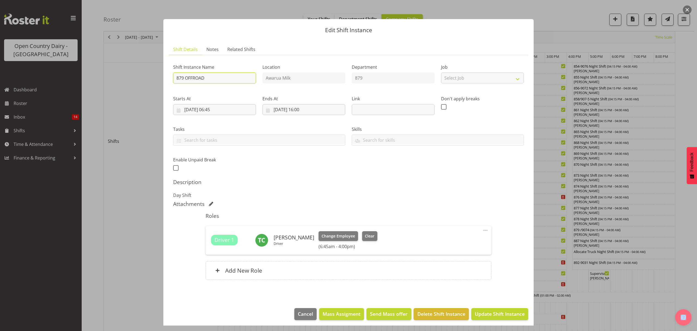
click at [214, 77] on input "879 OFFROAD" at bounding box center [214, 77] width 83 height 11
type input "879 /9074"
click at [488, 315] on span "Update Shift Instance" at bounding box center [500, 313] width 50 height 7
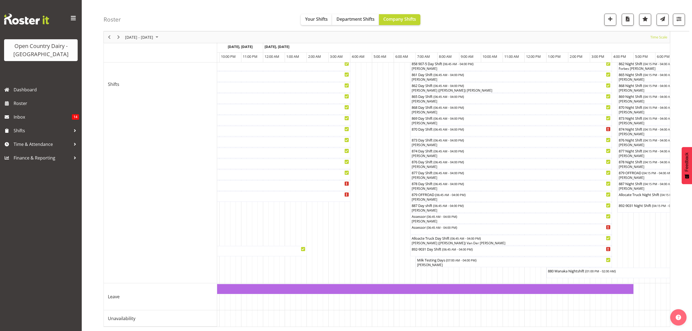
scroll to position [0, 0]
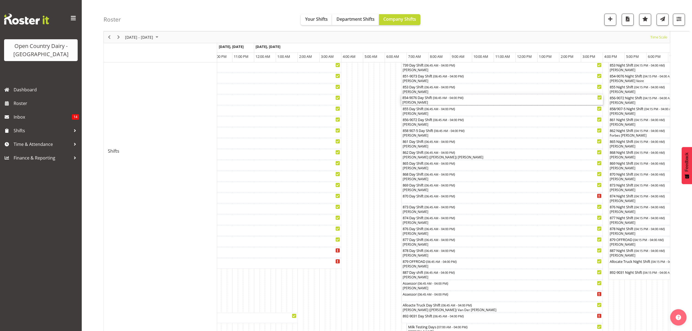
click at [414, 100] on div "[PERSON_NAME]" at bounding box center [501, 102] width 199 height 5
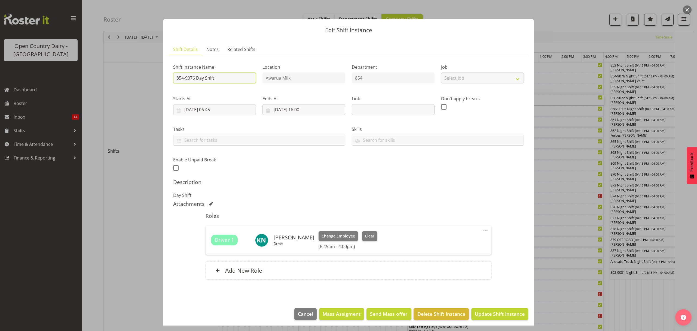
click at [229, 78] on input "854-9076 Day Shift" at bounding box center [214, 77] width 83 height 11
type input "854-9076 Day Shift arvo service"
click at [303, 109] on input "[DATE] 16:00" at bounding box center [303, 109] width 83 height 11
click at [305, 224] on select "00 01 02 03 04 05 06 07 08 09 10 11 12 13 14 15 16 17 18 19 20 21 22 23" at bounding box center [304, 225] width 12 height 11
select select "13"
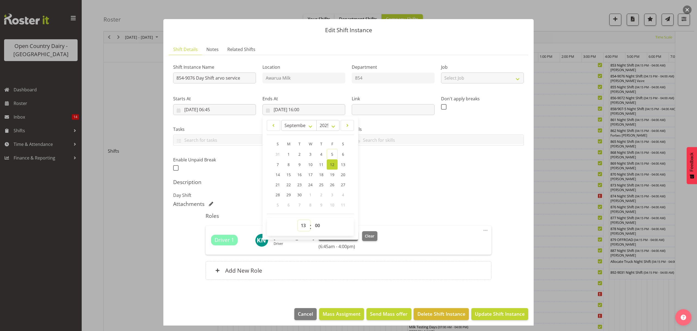
click at [298, 220] on select "00 01 02 03 04 05 06 07 08 09 10 11 12 13 14 15 16 17 18 19 20 21 22 23" at bounding box center [304, 225] width 12 height 11
type input "[DATE] 13:00"
click at [486, 316] on span "Update Shift Instance" at bounding box center [500, 313] width 50 height 7
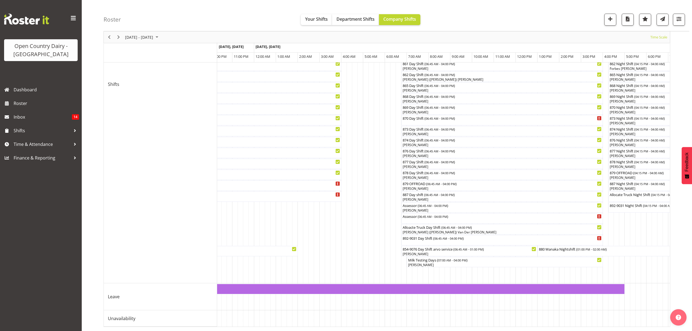
scroll to position [208, 0]
drag, startPoint x: 452, startPoint y: 300, endPoint x: 429, endPoint y: 323, distance: 32.3
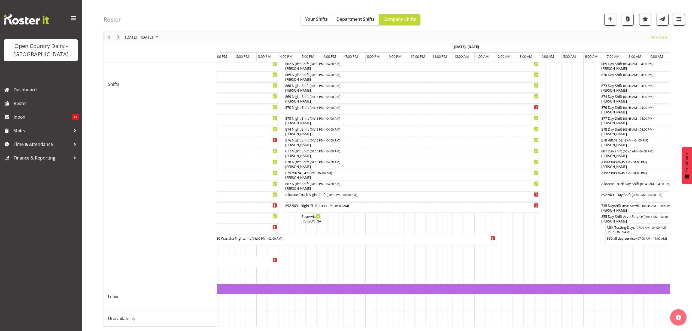
scroll to position [0, 0]
